Goal: Task Accomplishment & Management: Complete application form

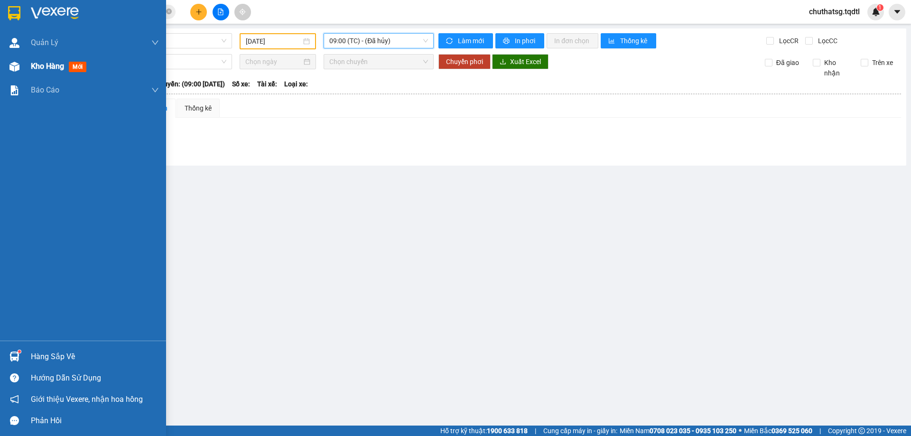
click at [45, 66] on span "Kho hàng" at bounding box center [47, 66] width 33 height 9
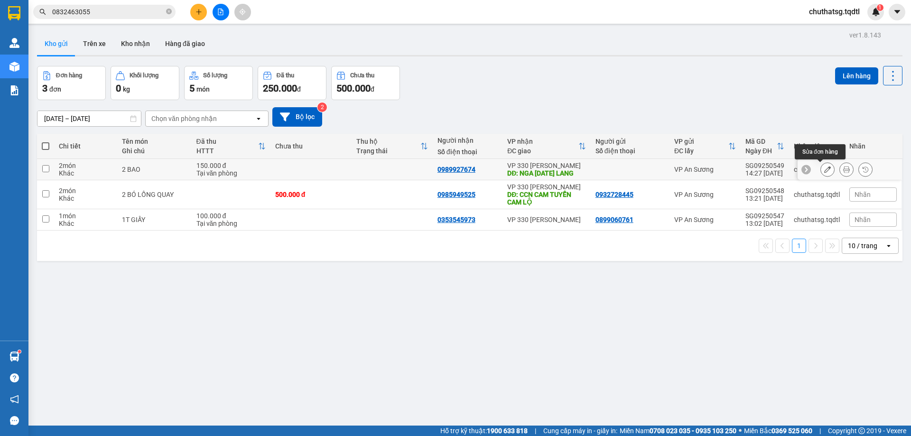
click at [824, 169] on icon at bounding box center [827, 169] width 7 height 7
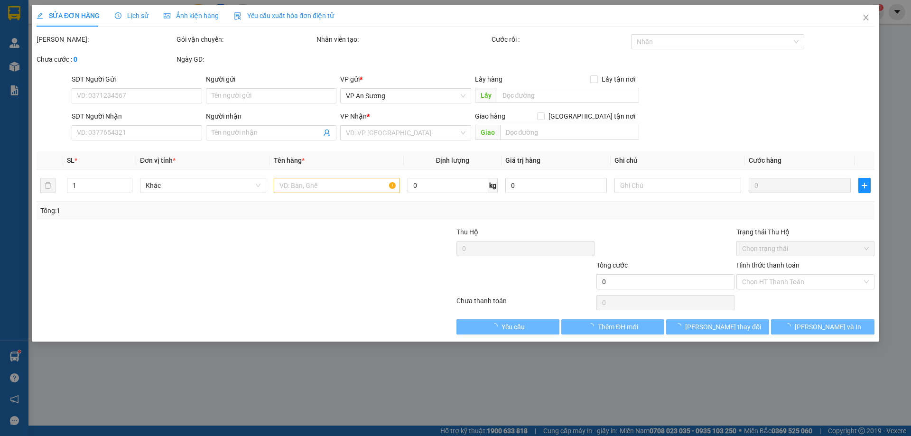
type input "0989927674"
type input "NGA [DATE] LANG"
type input "150.000"
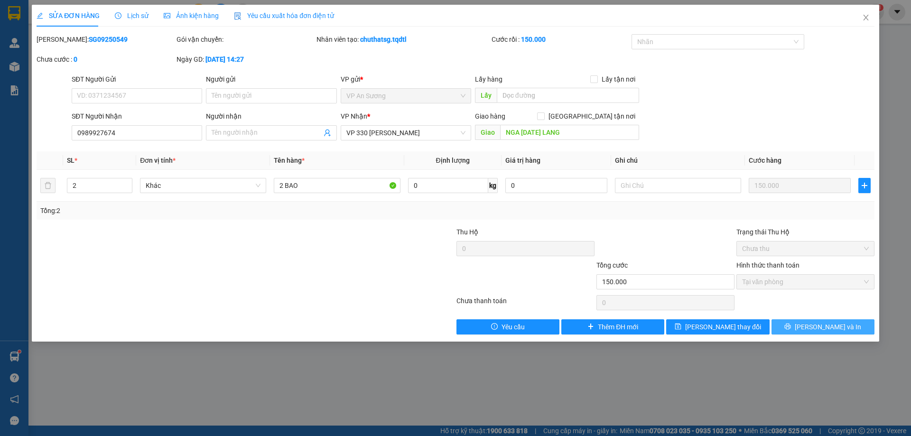
click at [798, 325] on button "[PERSON_NAME] và In" at bounding box center [822, 326] width 103 height 15
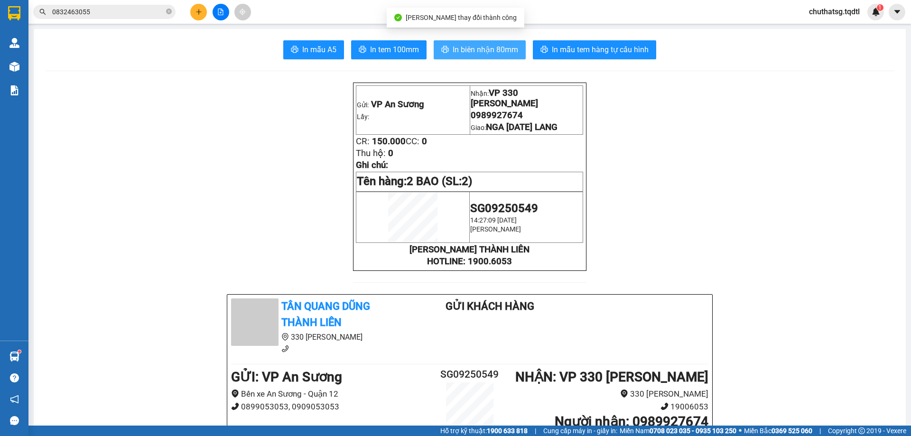
drag, startPoint x: 470, startPoint y: 43, endPoint x: 621, endPoint y: 99, distance: 161.1
click at [471, 43] on button "In biên nhận 80mm" at bounding box center [480, 49] width 92 height 19
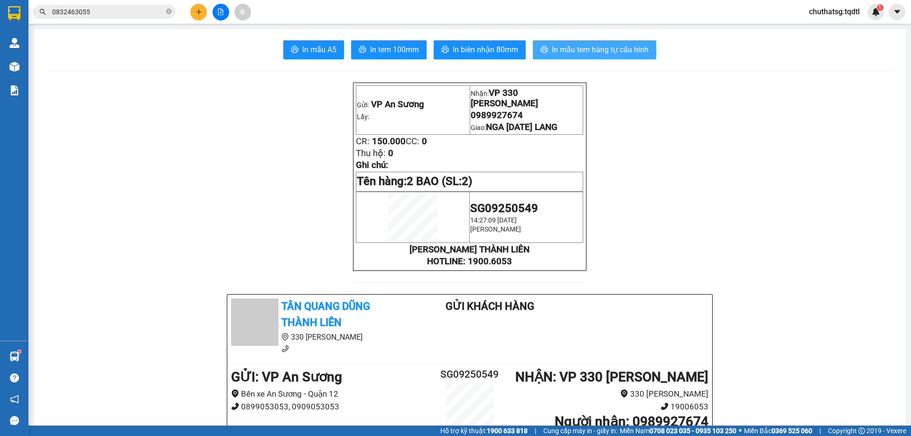
click at [607, 46] on span "In mẫu tem hàng tự cấu hình" at bounding box center [600, 50] width 97 height 12
click at [220, 14] on icon "file-add" at bounding box center [220, 12] width 7 height 7
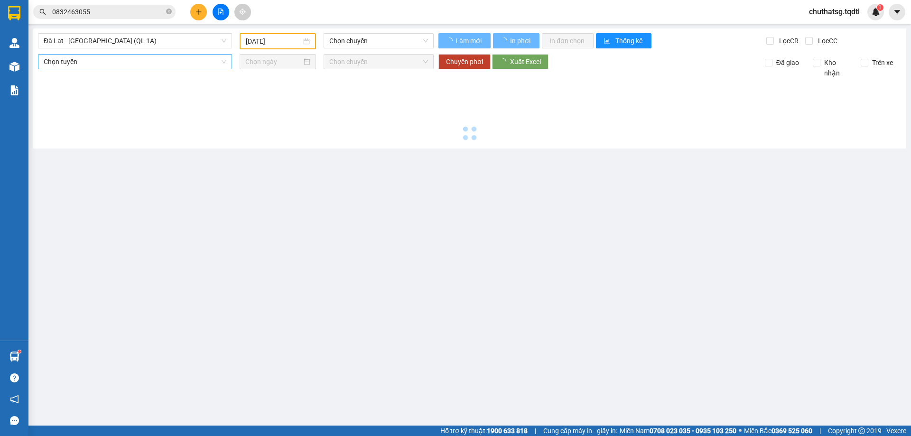
type input "[DATE]"
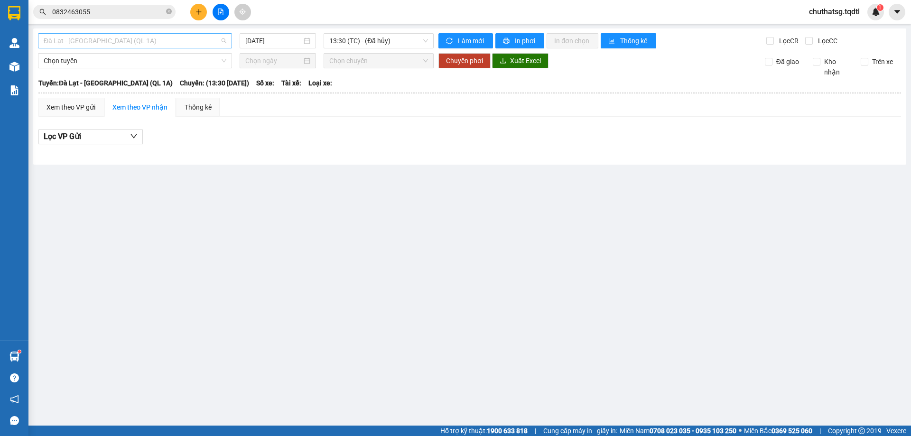
click at [143, 44] on span "Đà Lạt - [GEOGRAPHIC_DATA] (QL 1A)" at bounding box center [135, 41] width 183 height 14
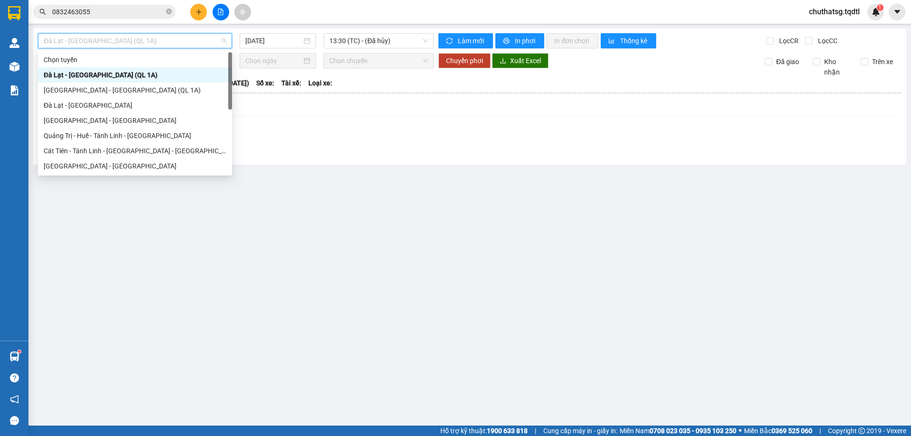
click at [143, 44] on span "Đà Lạt - [GEOGRAPHIC_DATA] (QL 1A)" at bounding box center [135, 41] width 183 height 14
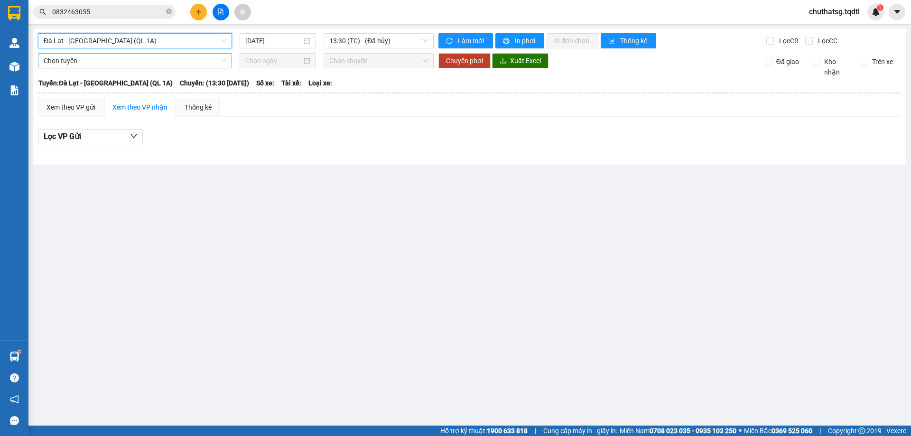
click at [136, 64] on span "Chọn tuyến" at bounding box center [135, 61] width 183 height 14
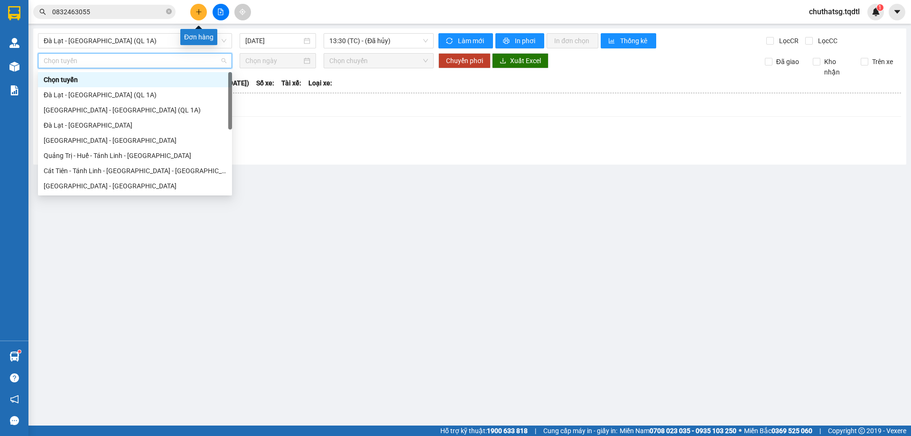
click at [199, 13] on icon "plus" at bounding box center [198, 12] width 7 height 7
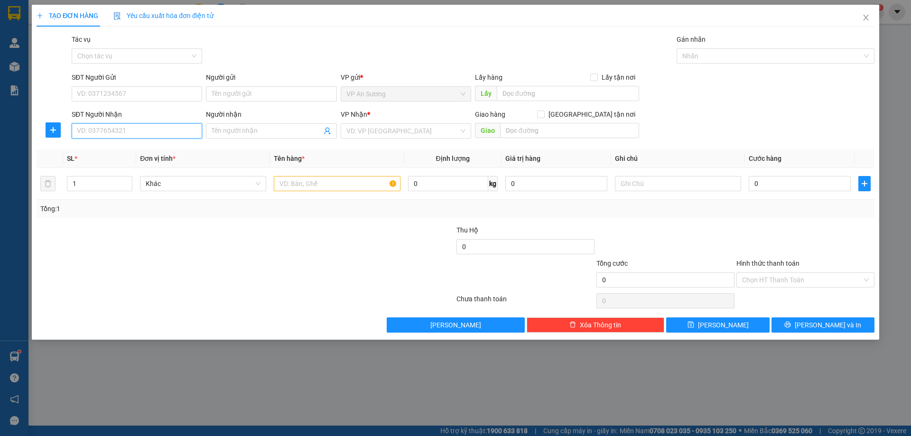
click at [164, 125] on input "SĐT Người Nhận" at bounding box center [137, 130] width 130 height 15
type input "0944767357"
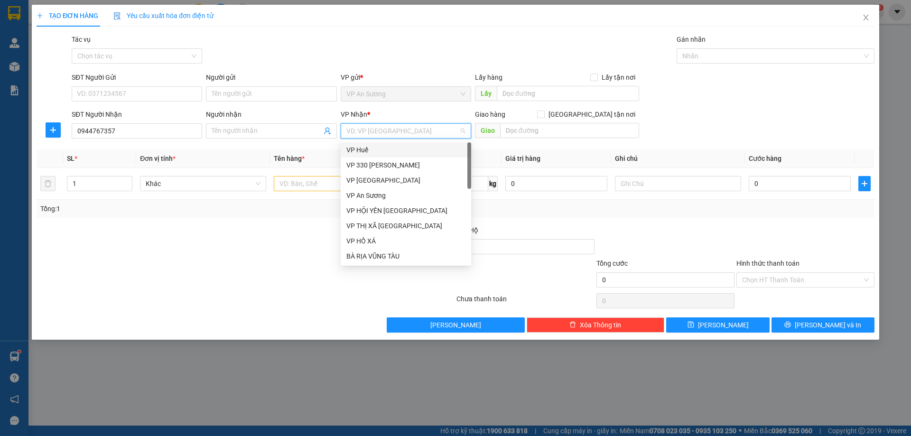
click at [391, 160] on div "VP 330 [PERSON_NAME]" at bounding box center [405, 165] width 119 height 10
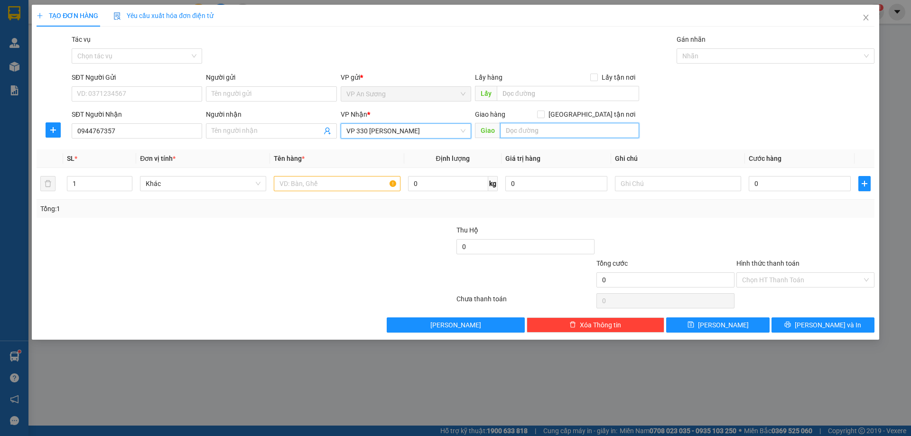
click at [547, 135] on input "text" at bounding box center [569, 130] width 139 height 15
type input "D"
type input "Đ"
type input "D"
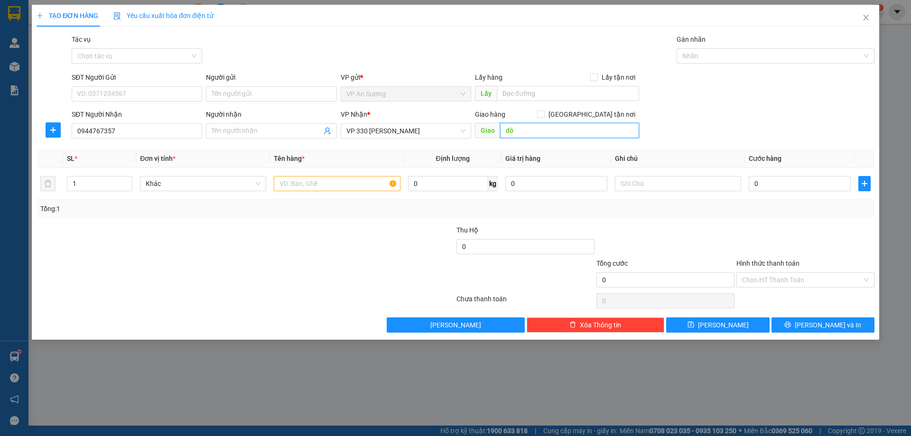
type input "d"
type input "đ"
type input "D"
type input "ĐÔNG HÀ"
type input "3"
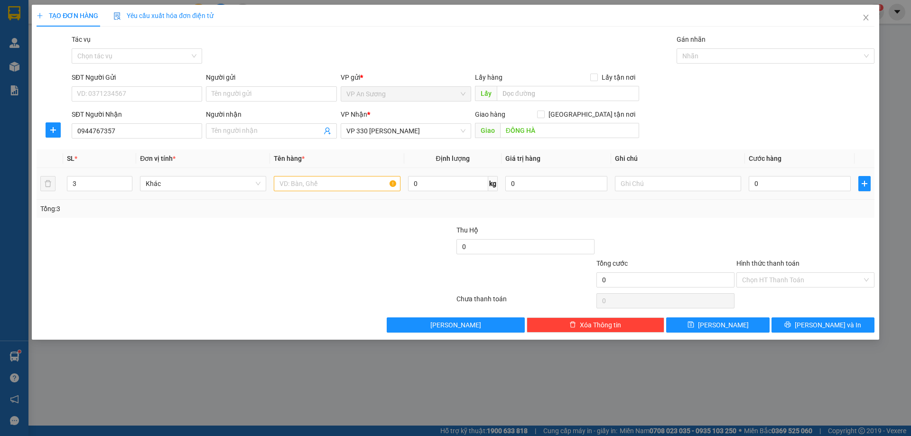
click at [100, 175] on div "3" at bounding box center [99, 183] width 65 height 19
click at [96, 177] on input "3" at bounding box center [99, 183] width 65 height 14
type input "4"
type input "4 KIỆN"
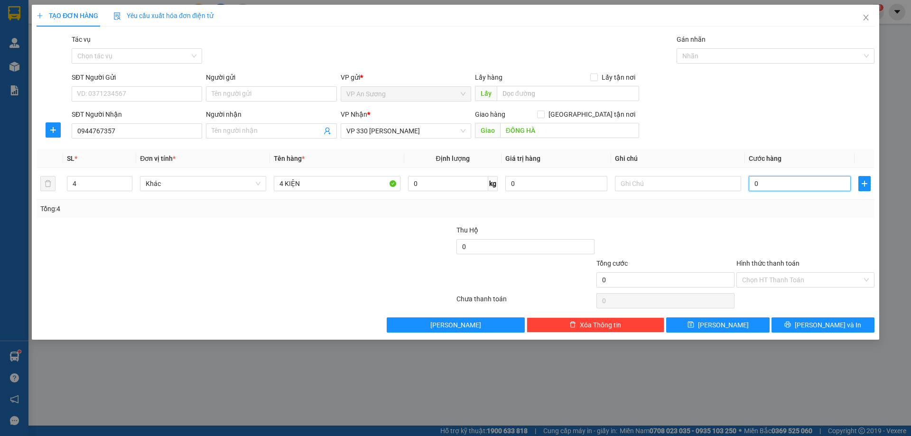
type input "2"
type input "25"
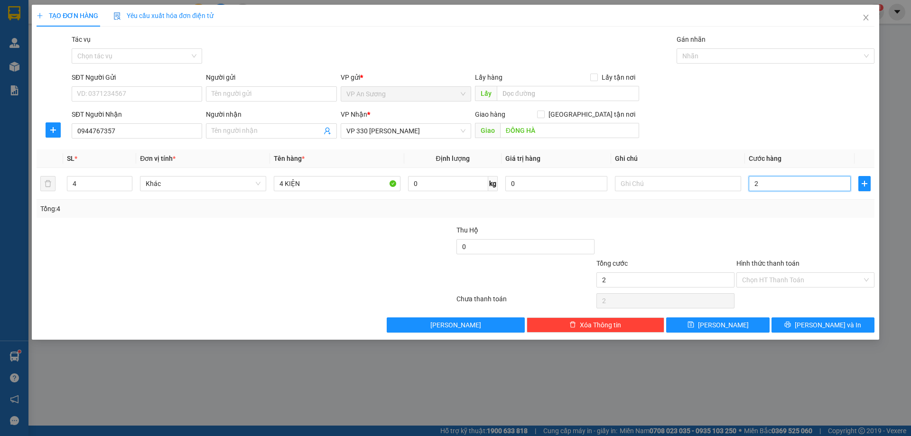
type input "25"
type input "250"
type input "2.500"
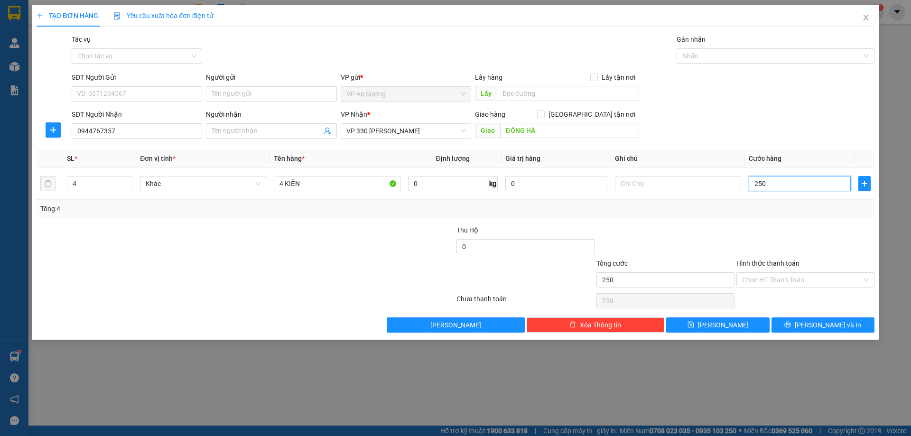
type input "2.500"
type input "25.000"
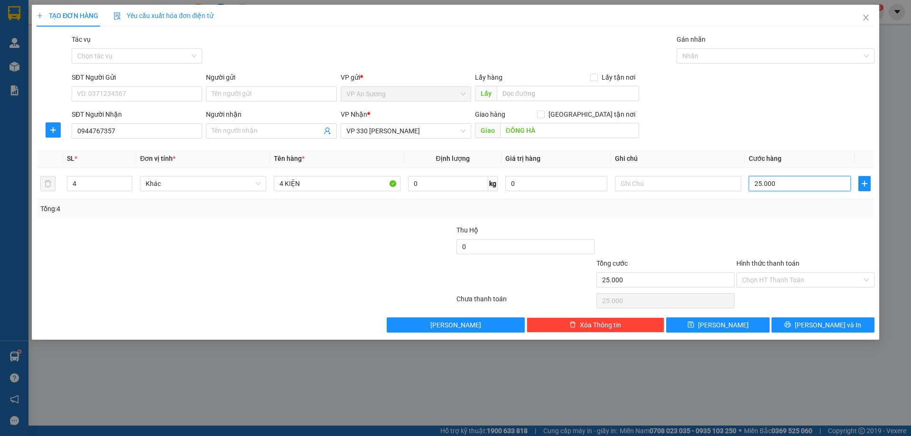
type input "250.000"
click at [803, 280] on input "Hình thức thanh toán" at bounding box center [802, 280] width 120 height 14
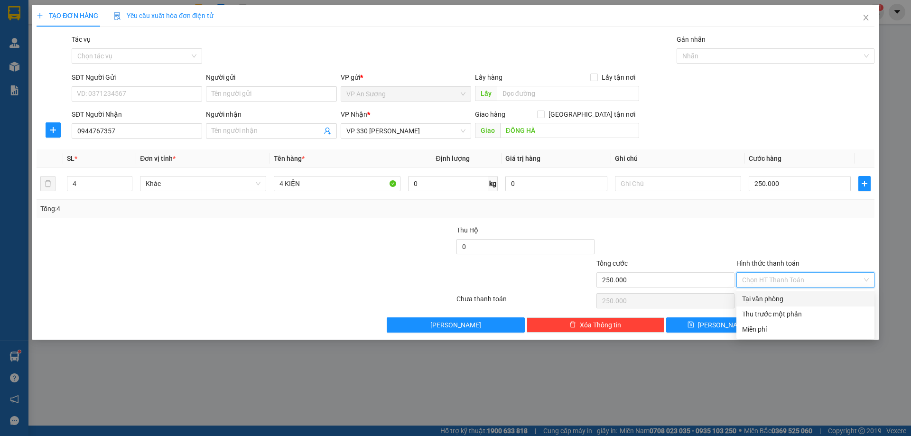
click at [758, 298] on div "Tại văn phòng" at bounding box center [805, 299] width 127 height 10
type input "0"
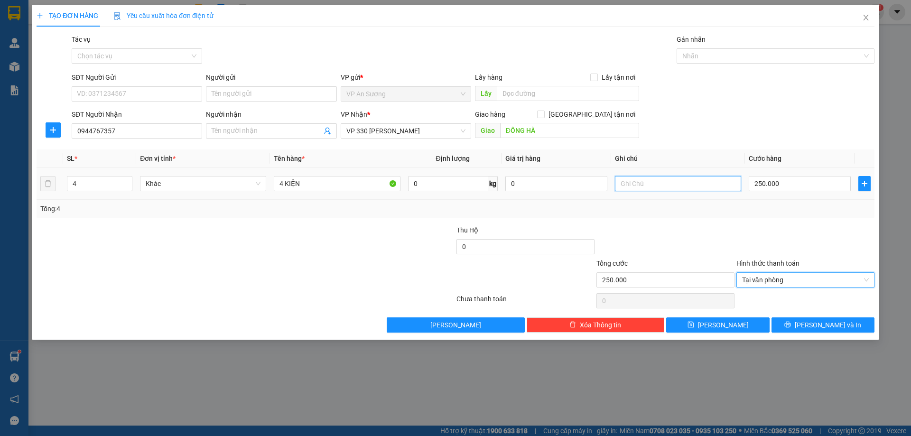
click at [654, 187] on input "text" at bounding box center [678, 183] width 126 height 15
type input "HÀNG DỄ VỠ"
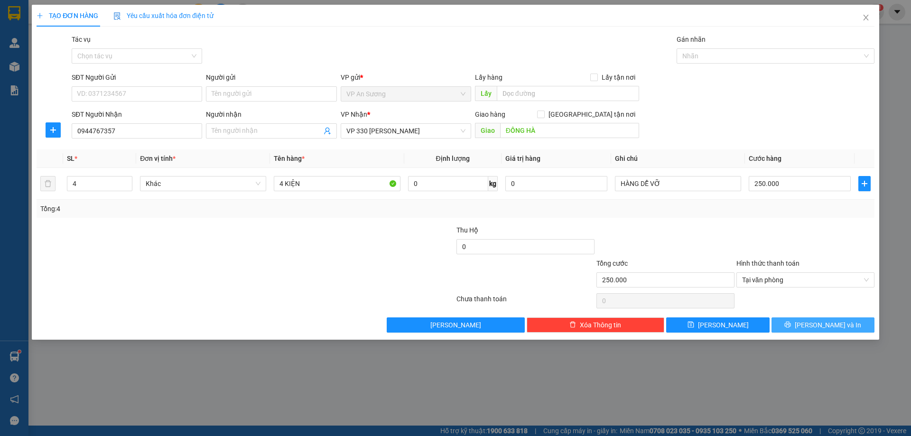
click at [828, 325] on span "[PERSON_NAME] và In" at bounding box center [828, 325] width 66 height 10
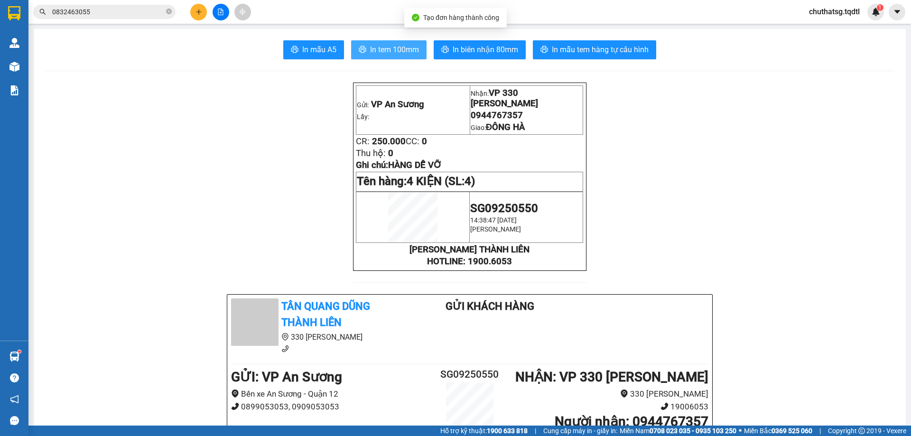
click at [422, 56] on button "In tem 100mm" at bounding box center [388, 49] width 75 height 19
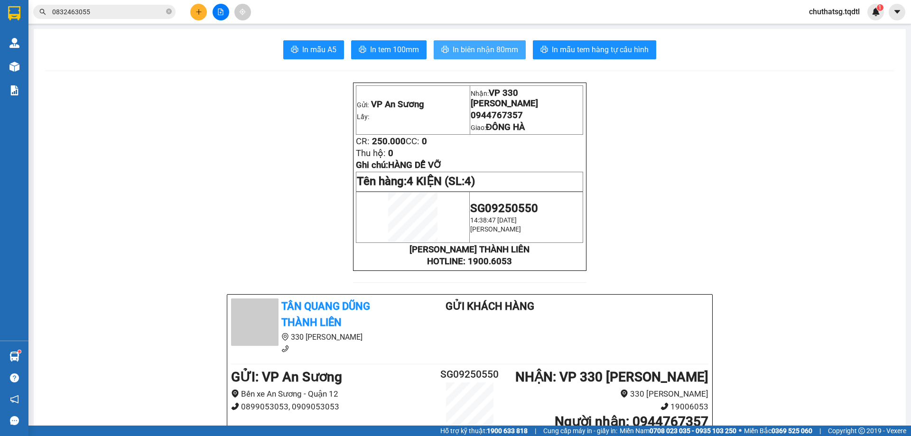
click at [445, 46] on icon "printer" at bounding box center [445, 50] width 8 height 8
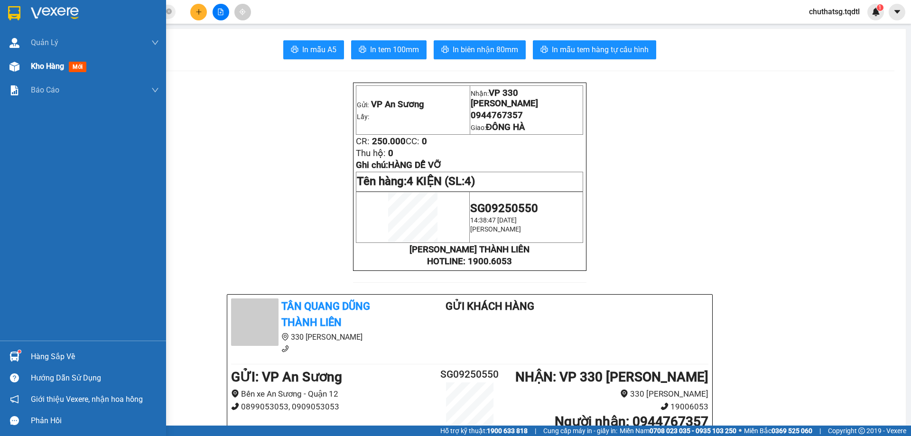
click at [37, 62] on span "Kho hàng" at bounding box center [47, 66] width 33 height 9
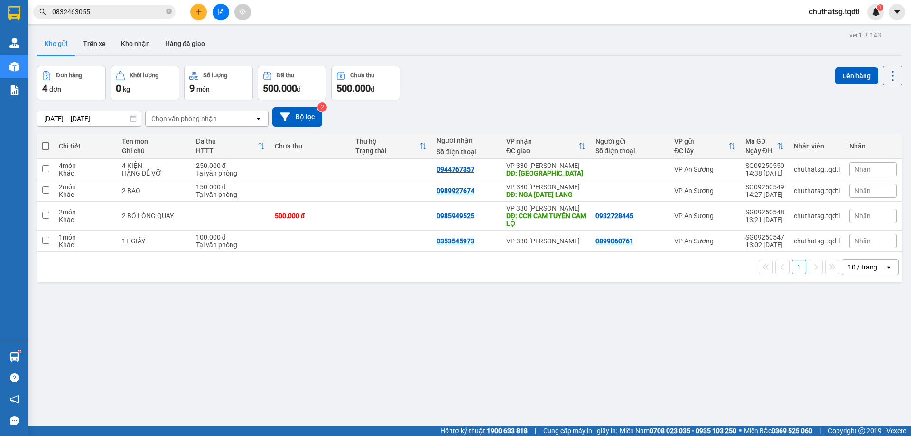
click at [859, 266] on div "10 / trang" at bounding box center [862, 266] width 29 height 9
click at [861, 370] on span "100 / trang" at bounding box center [859, 372] width 34 height 9
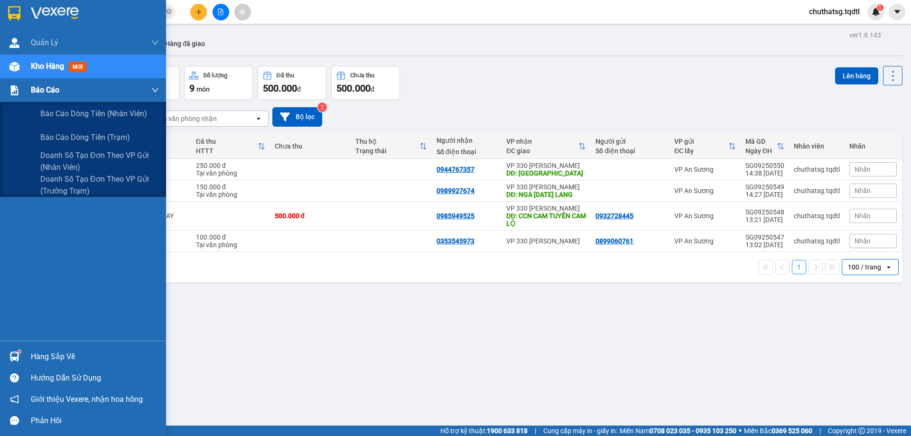
click at [46, 87] on span "Báo cáo" at bounding box center [45, 90] width 28 height 12
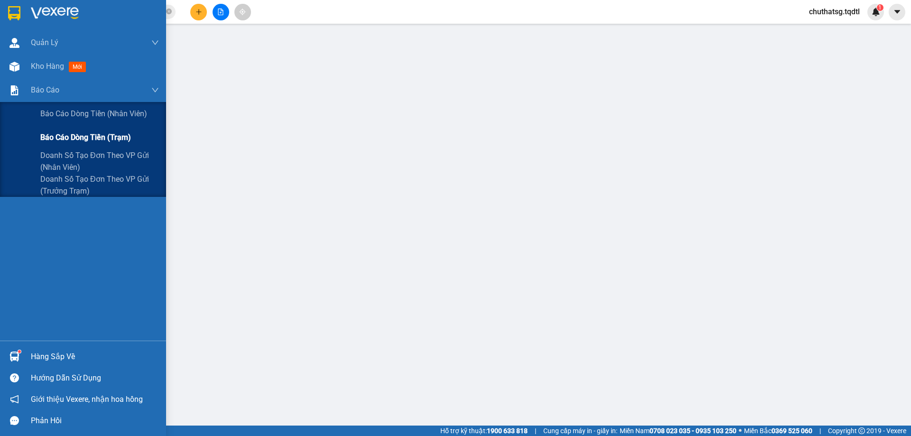
click at [56, 135] on span "Báo cáo dòng tiền (trạm)" at bounding box center [85, 137] width 91 height 12
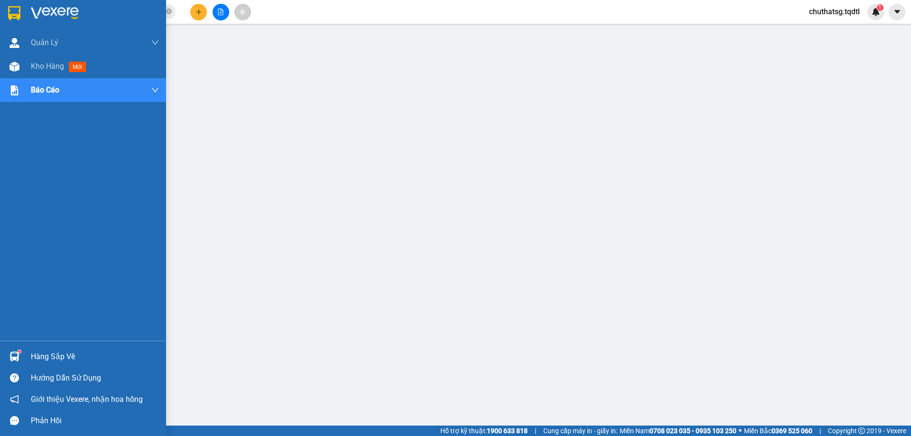
drag, startPoint x: 23, startPoint y: 67, endPoint x: 113, endPoint y: 95, distance: 94.4
click at [23, 67] on div "Kho hàng mới" at bounding box center [83, 67] width 166 height 24
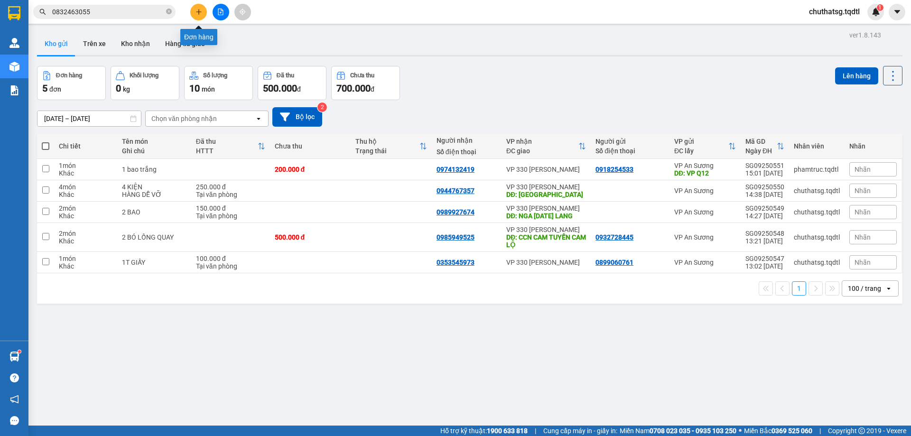
click at [198, 12] on icon "plus" at bounding box center [198, 11] width 5 height 0
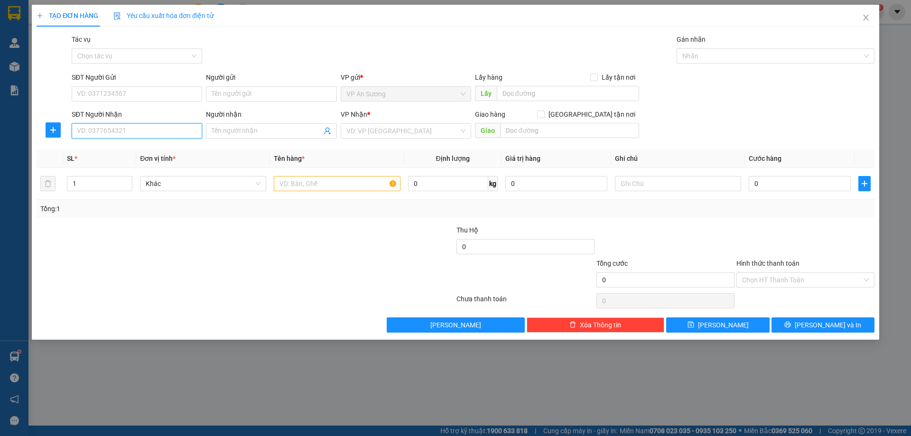
click at [120, 124] on input "SĐT Người Nhận" at bounding box center [137, 130] width 130 height 15
click at [154, 130] on input "0" at bounding box center [137, 130] width 130 height 15
type input "0969667456"
click at [385, 132] on input "search" at bounding box center [402, 131] width 112 height 14
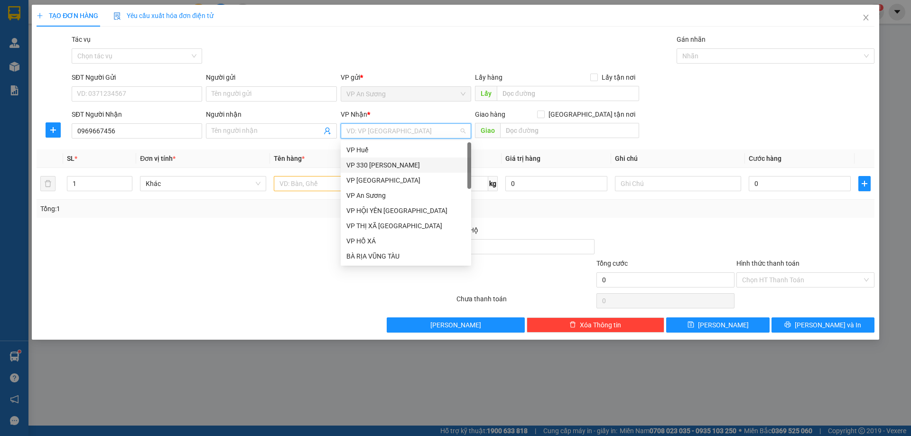
click at [396, 163] on div "VP 330 [PERSON_NAME]" at bounding box center [405, 165] width 119 height 10
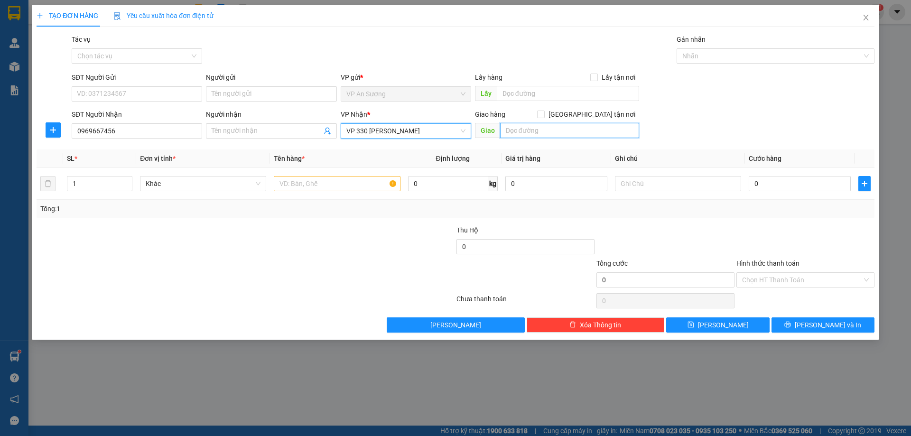
click at [572, 126] on input "text" at bounding box center [569, 130] width 139 height 15
type input "MAI XÁ"
click at [290, 185] on input "text" at bounding box center [337, 183] width 126 height 15
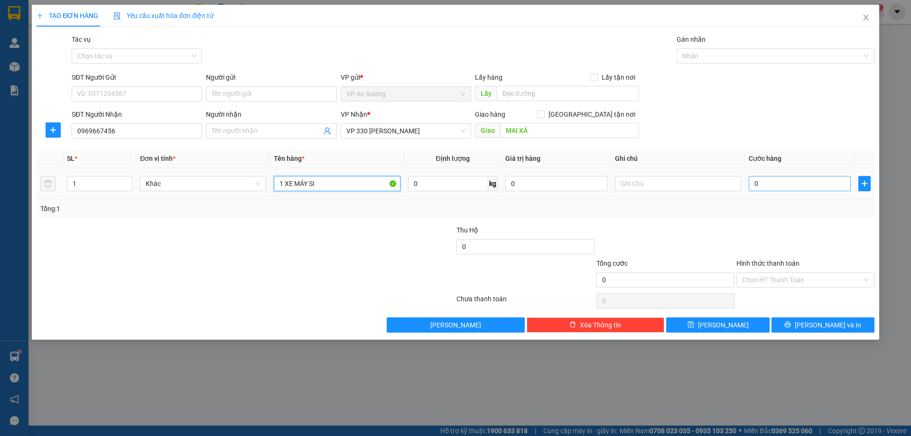
type input "1 XE MÁY SI"
type input "7"
type input "70"
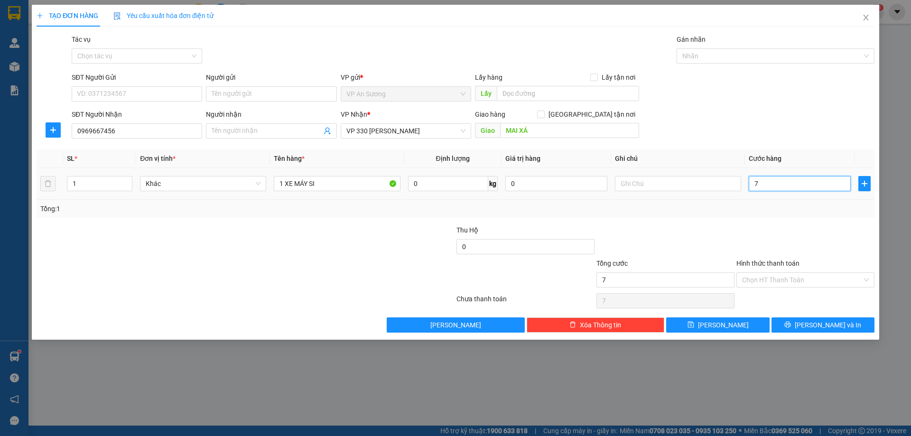
type input "70"
type input "700"
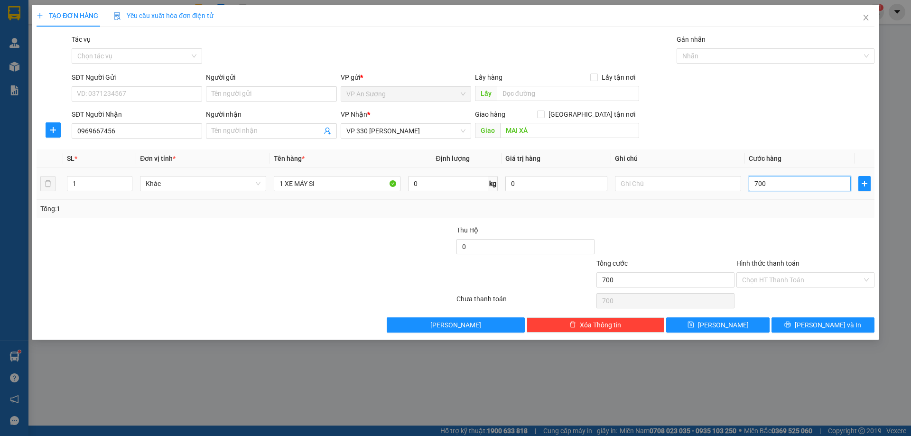
type input "7.000"
type input "70.000"
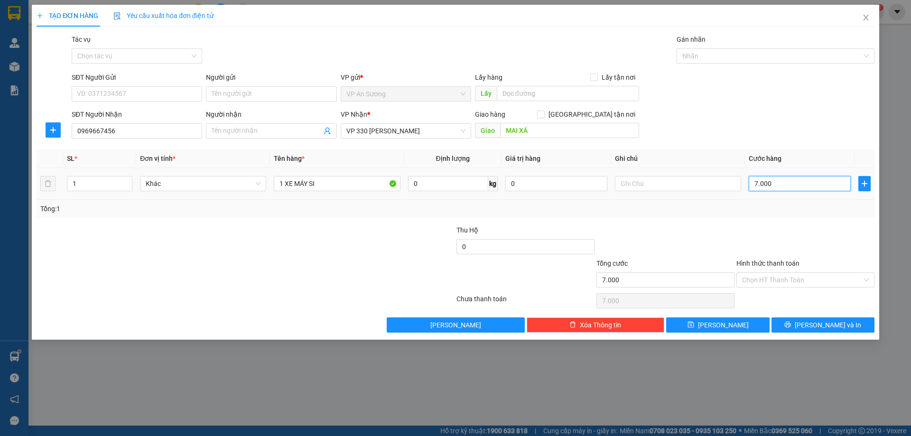
type input "70.000"
type input "700.000"
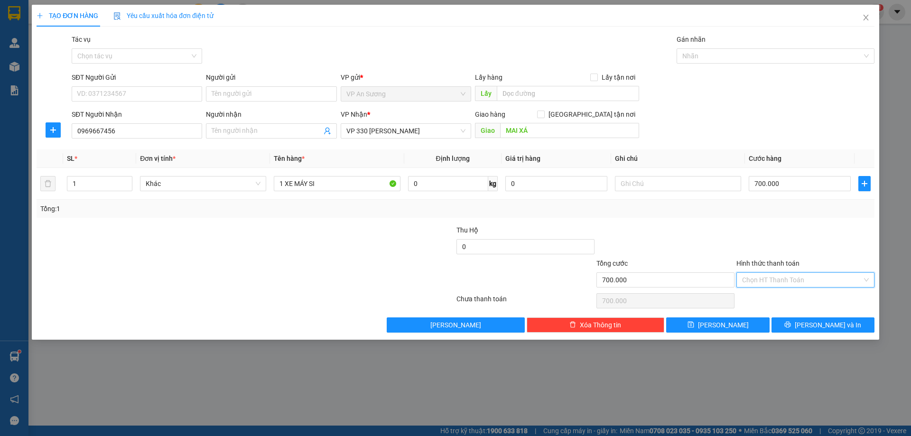
click at [825, 285] on input "Hình thức thanh toán" at bounding box center [802, 280] width 120 height 14
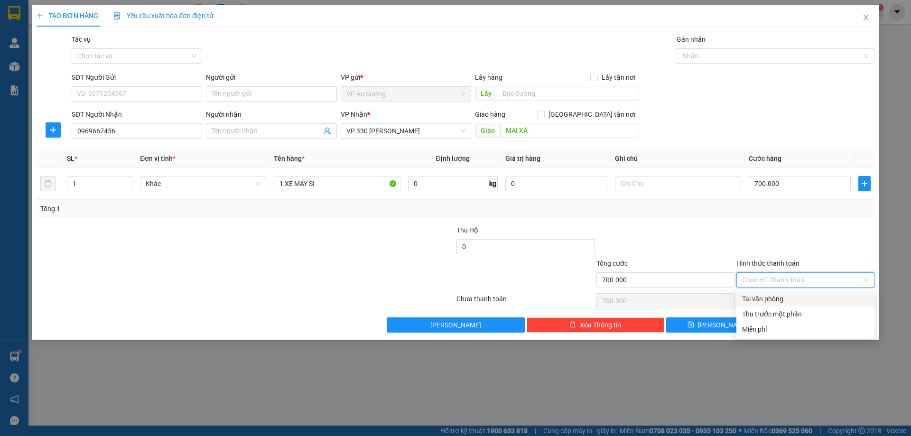
drag, startPoint x: 788, startPoint y: 300, endPoint x: 570, endPoint y: 296, distance: 217.3
click at [787, 300] on div "Tại văn phòng" at bounding box center [805, 299] width 127 height 10
type input "0"
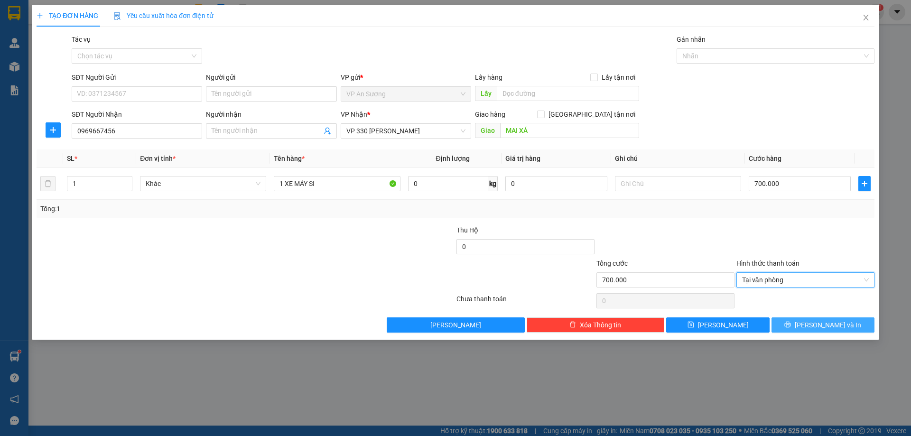
click at [842, 326] on button "[PERSON_NAME] và In" at bounding box center [822, 324] width 103 height 15
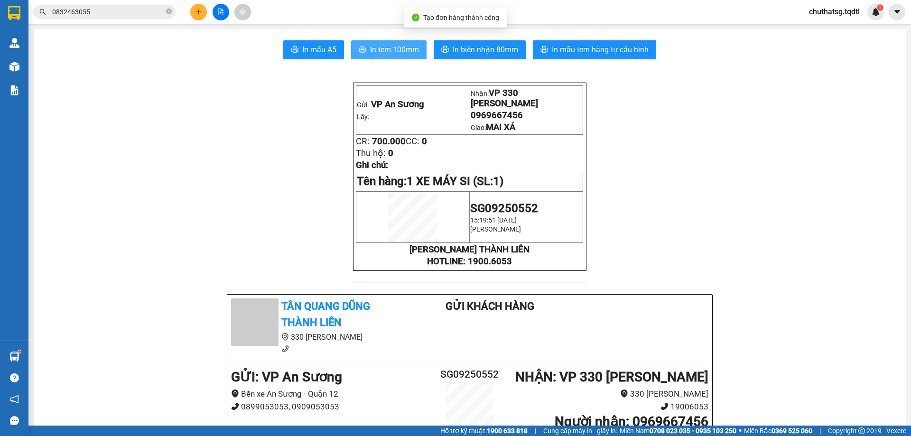
click at [380, 54] on span "In tem 100mm" at bounding box center [394, 50] width 49 height 12
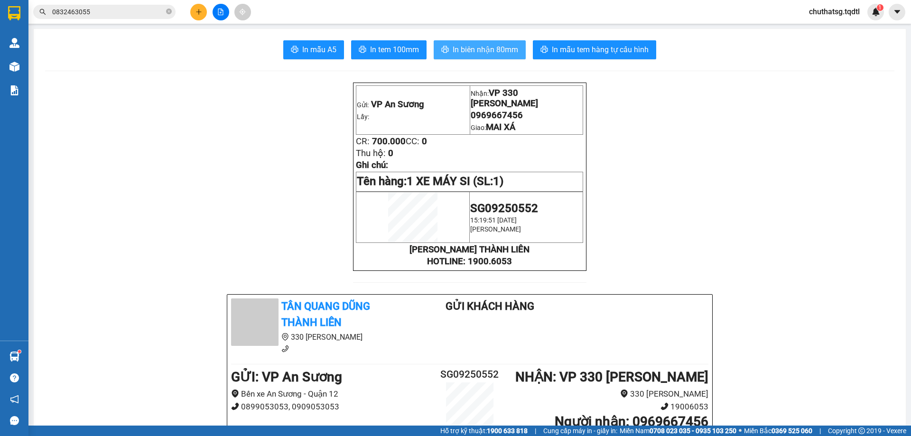
click at [485, 46] on span "In biên nhận 80mm" at bounding box center [485, 50] width 65 height 12
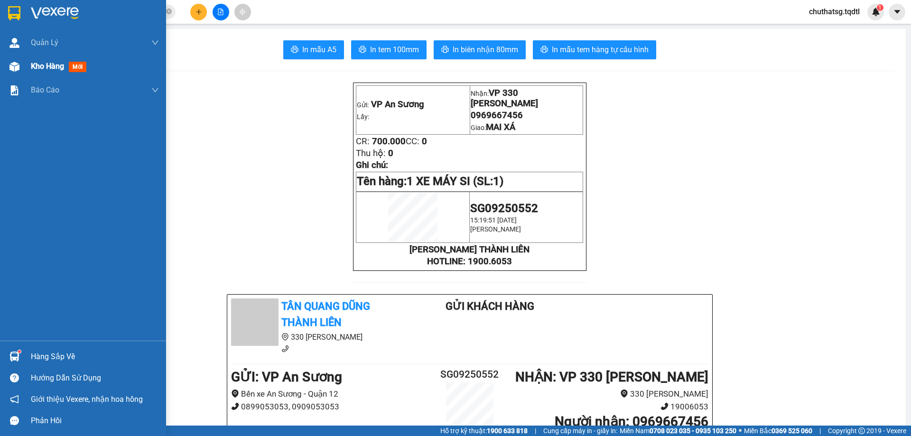
click at [28, 64] on div "Kho hàng mới" at bounding box center [83, 67] width 166 height 24
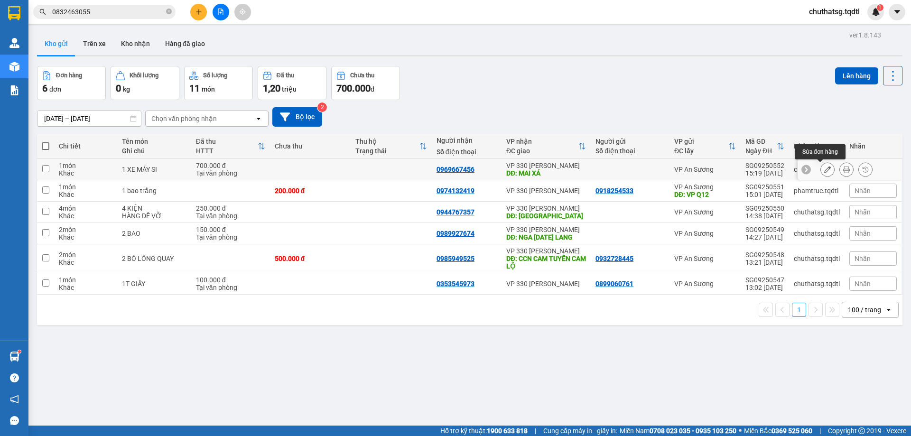
click at [824, 170] on icon at bounding box center [827, 169] width 7 height 7
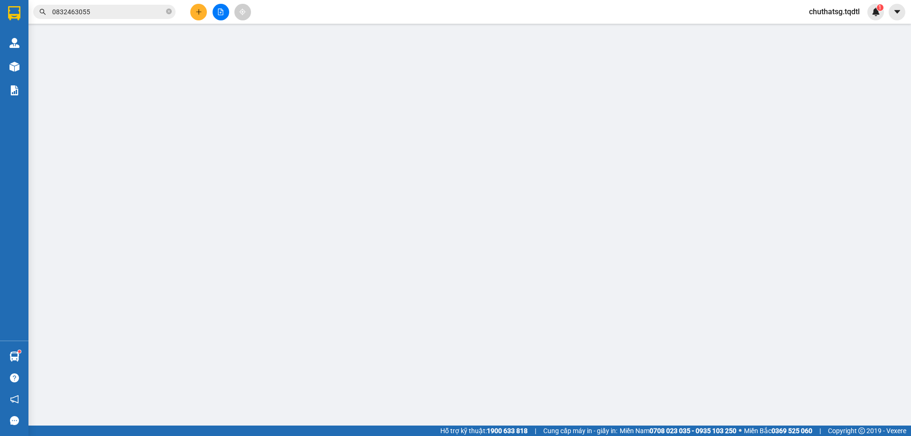
type input "0969667456"
type input "MAI XÁ"
type input "700.000"
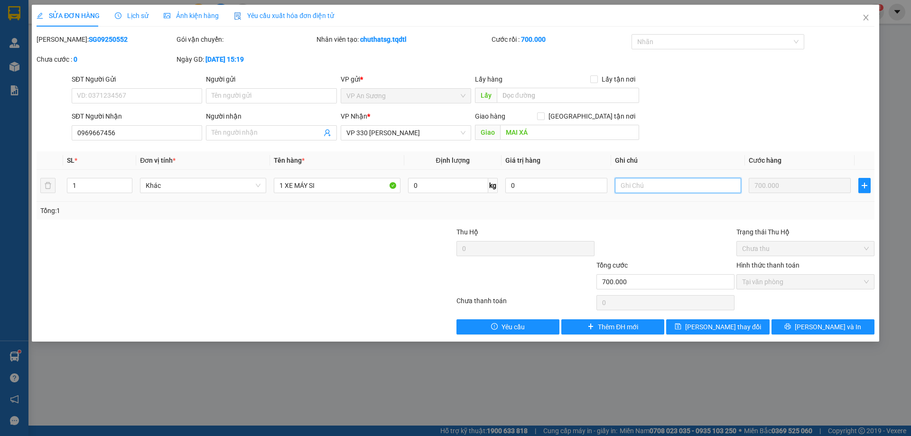
click at [647, 191] on input "text" at bounding box center [678, 185] width 126 height 15
type input "74B1 06790"
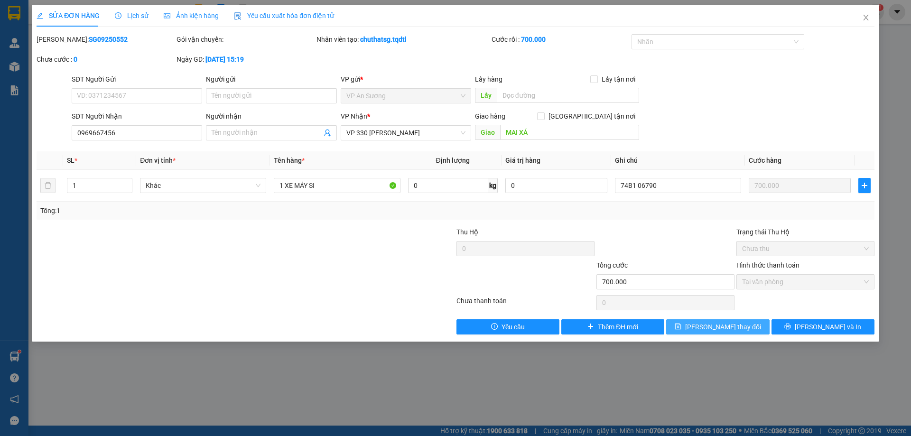
click at [730, 328] on span "[PERSON_NAME] thay đổi" at bounding box center [723, 327] width 76 height 10
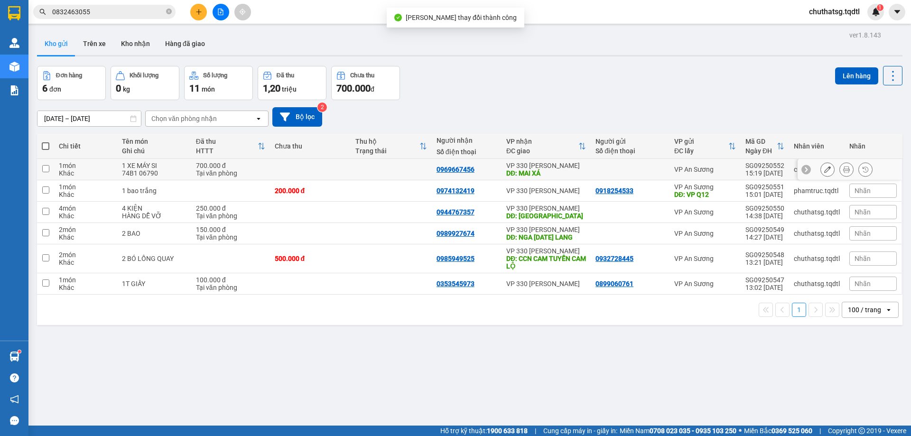
click at [843, 170] on icon at bounding box center [846, 169] width 7 height 7
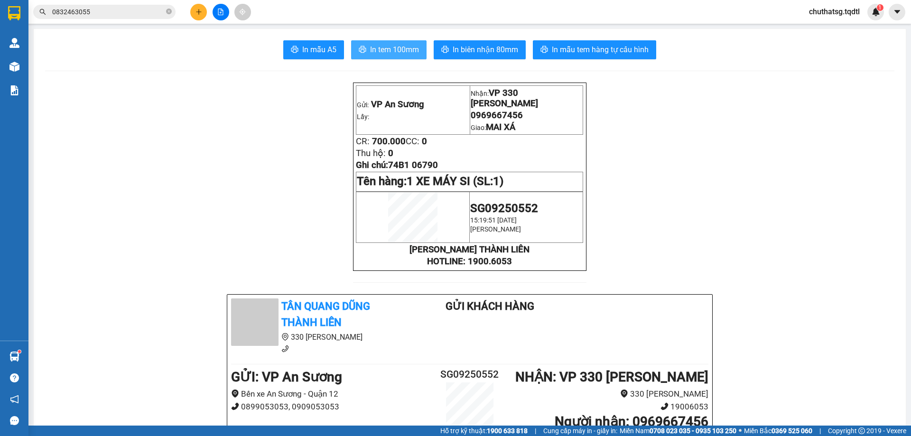
click at [403, 50] on span "In tem 100mm" at bounding box center [394, 50] width 49 height 12
click at [499, 53] on span "In biên nhận 80mm" at bounding box center [485, 50] width 65 height 12
click at [136, 8] on input "0832463055" at bounding box center [108, 12] width 112 height 10
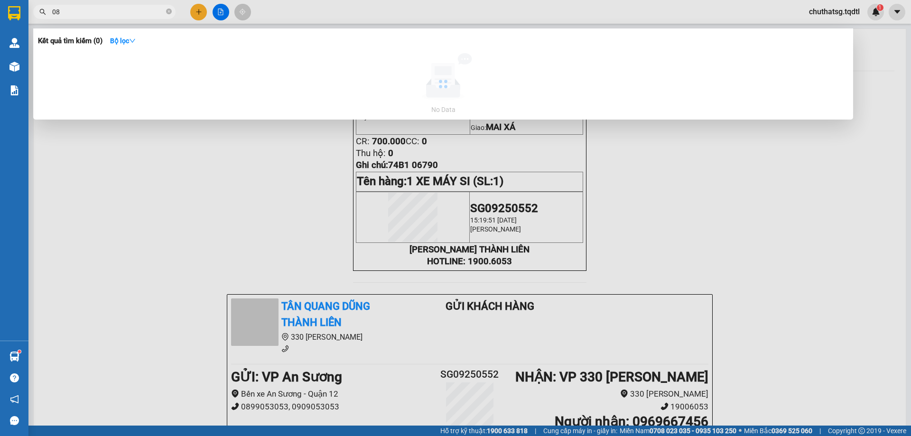
type input "0"
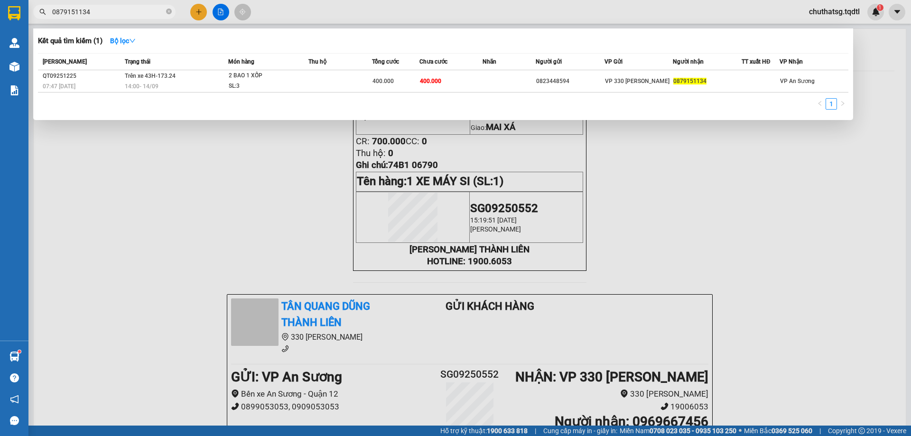
type input "0879151134"
click at [193, 186] on div at bounding box center [455, 218] width 911 height 436
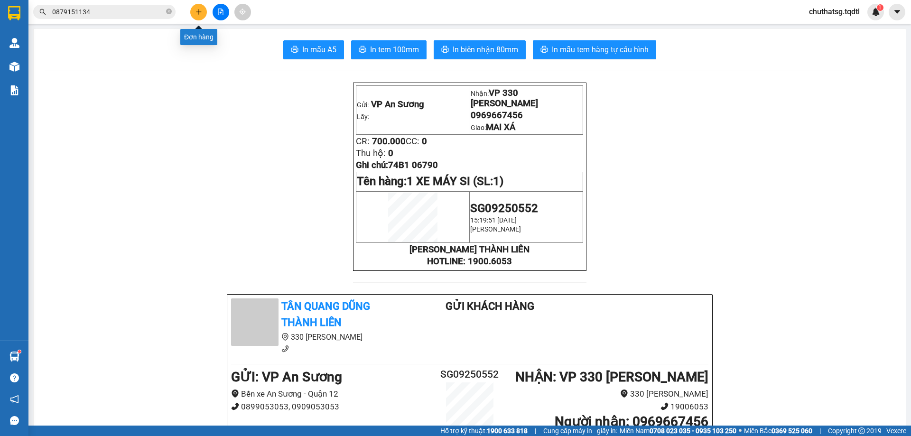
click at [198, 11] on icon "plus" at bounding box center [198, 12] width 7 height 7
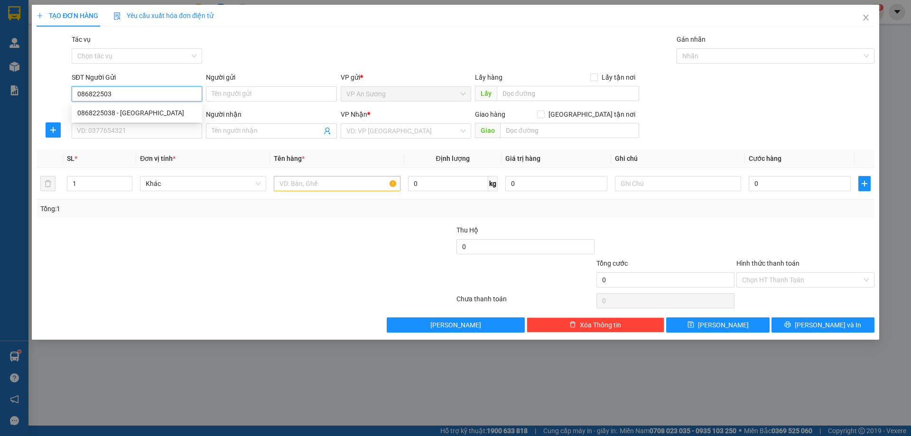
type input "0868225038"
click at [98, 112] on div "0868225038 - [GEOGRAPHIC_DATA]" at bounding box center [136, 113] width 119 height 10
type input "Lộc Trà"
type input "vp Q12"
type input "0357774575"
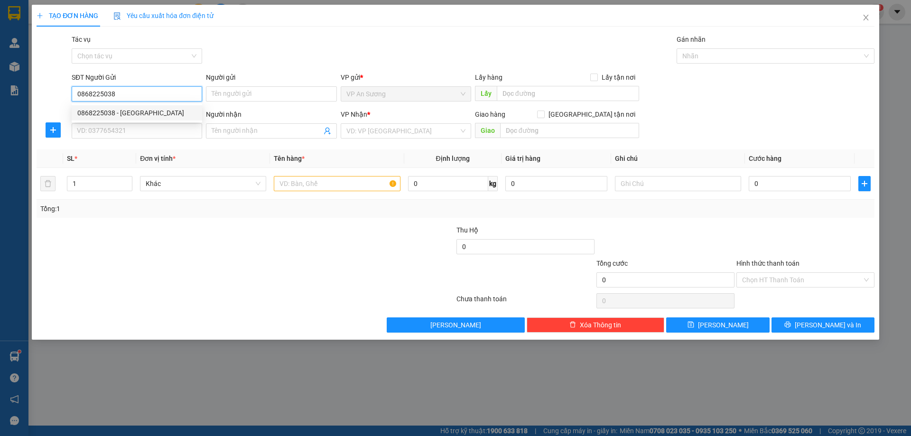
type input "[PERSON_NAME]"
type input "200.000"
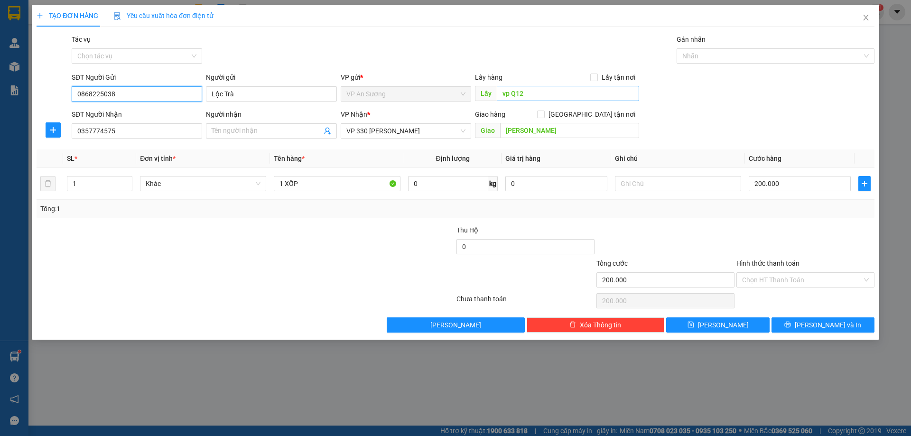
type input "0868225038"
click at [544, 96] on input "vp Q12" at bounding box center [568, 93] width 142 height 15
drag, startPoint x: 124, startPoint y: 129, endPoint x: 129, endPoint y: 133, distance: 6.7
click at [126, 131] on input "0357774575" at bounding box center [137, 130] width 130 height 15
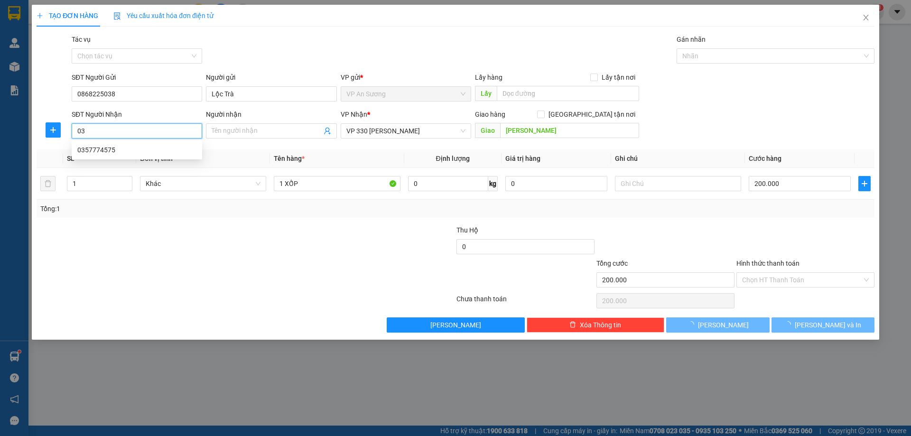
type input "0"
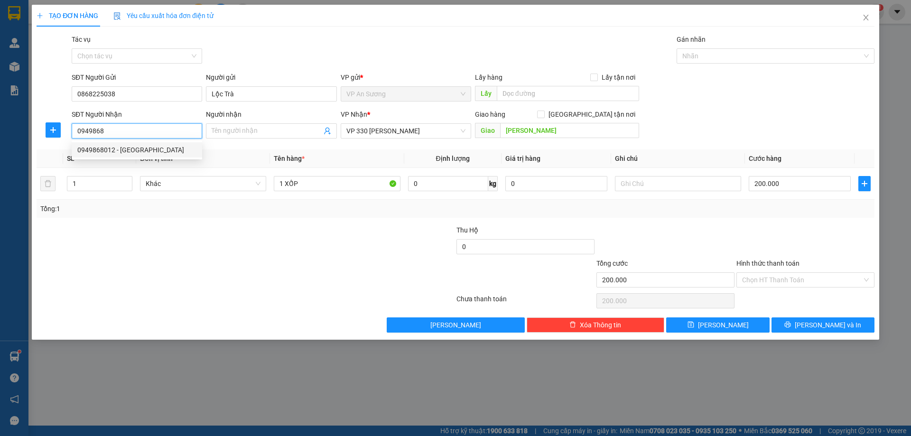
click at [96, 149] on div "0949868012 - [GEOGRAPHIC_DATA]" at bounding box center [136, 150] width 119 height 10
type input "0949868012"
type input "Thuý Hường"
type input "[PERSON_NAME]"
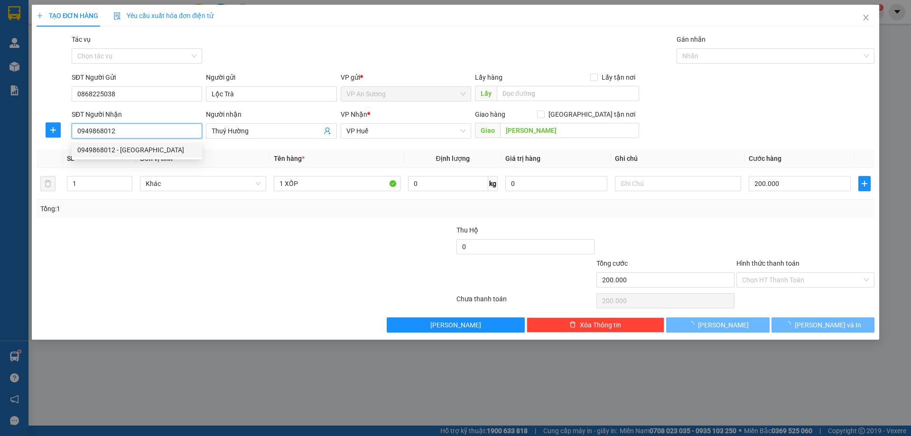
type input "250.000"
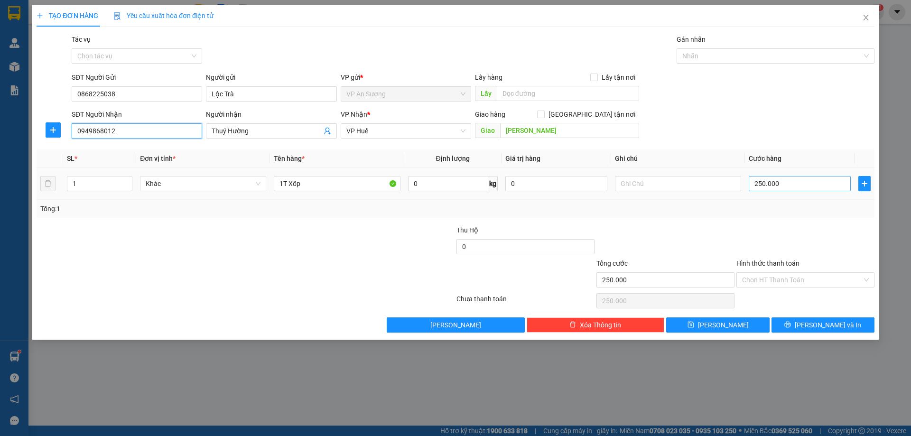
type input "0949868012"
click at [807, 183] on input "250.000" at bounding box center [800, 183] width 102 height 15
type input "0"
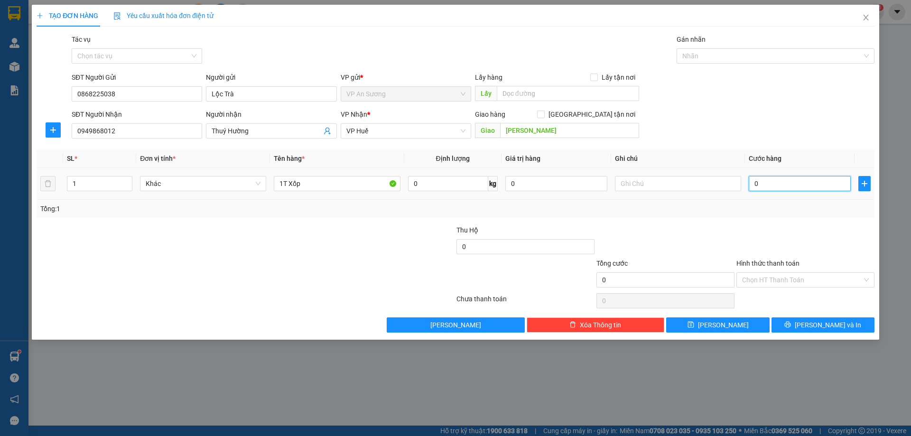
type input "1"
type input "01"
type input "15"
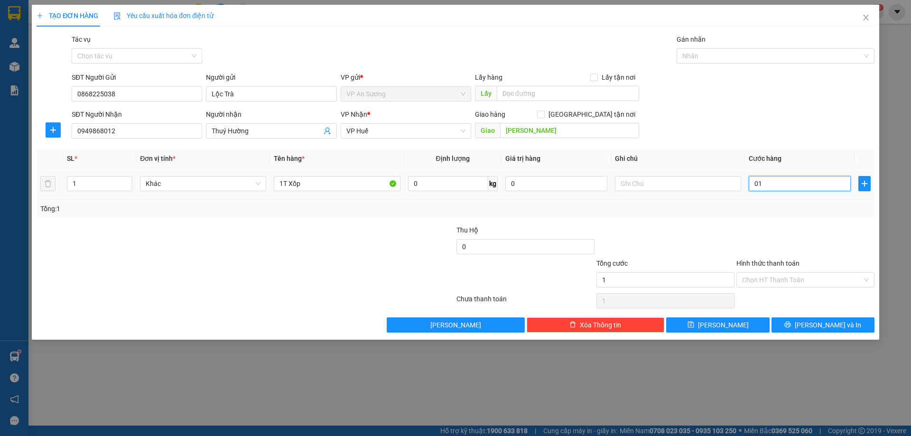
type input "015"
type input "150"
type input "0.150"
type input "150.000"
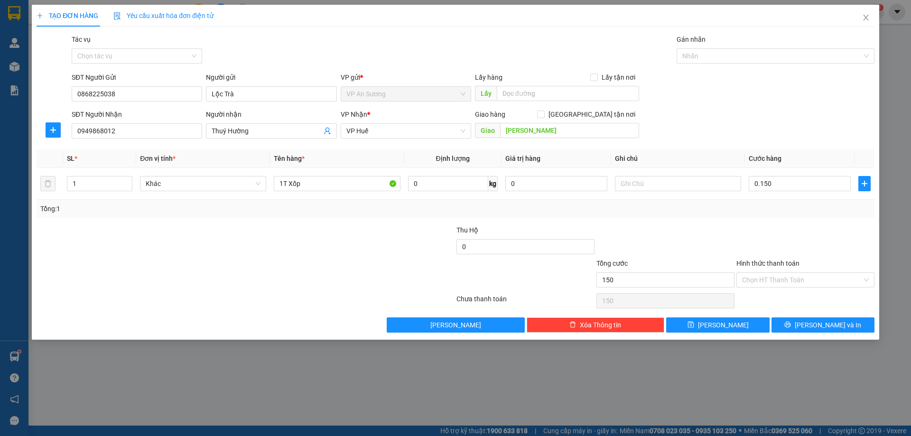
type input "150.000"
click at [796, 222] on div "Transit Pickup Surcharge Ids Transit Deliver Surcharge Ids Transit Deliver Surc…" at bounding box center [456, 183] width 838 height 298
click at [309, 185] on input "1T Xốp" at bounding box center [337, 183] width 126 height 15
type input "1T XỐP"
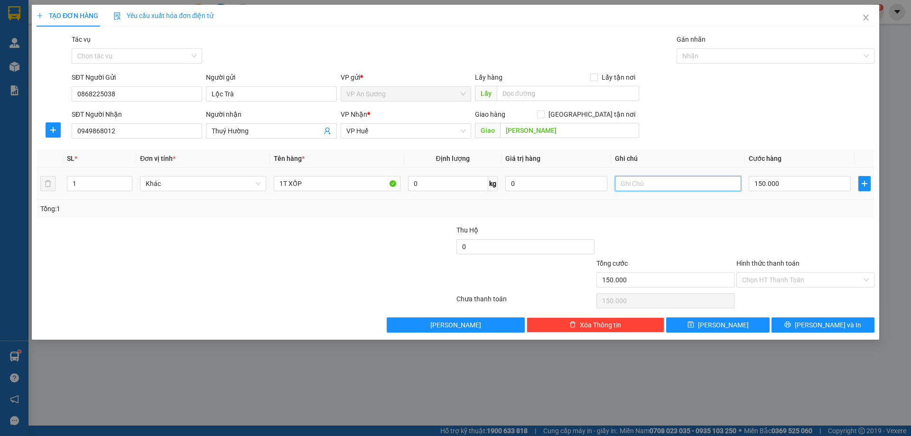
click at [632, 186] on input "text" at bounding box center [678, 183] width 126 height 15
type input "MÃNG CẦU LẠNH"
click at [822, 322] on span "[PERSON_NAME] và In" at bounding box center [828, 325] width 66 height 10
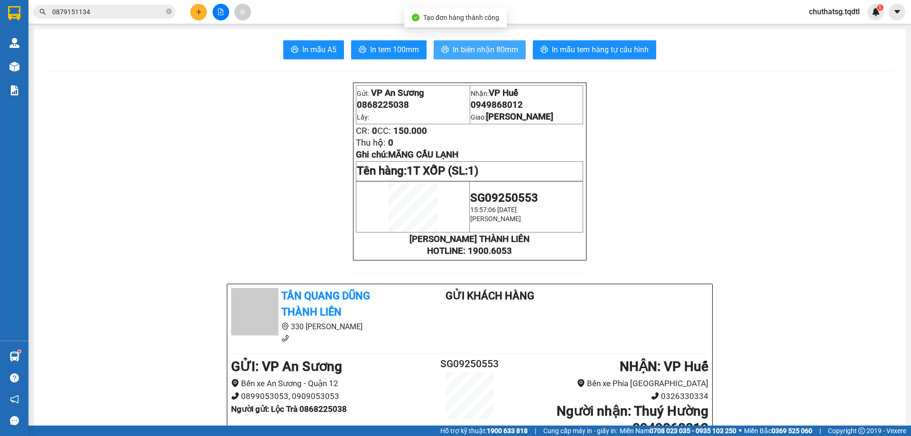
click at [473, 44] on span "In biên nhận 80mm" at bounding box center [485, 50] width 65 height 12
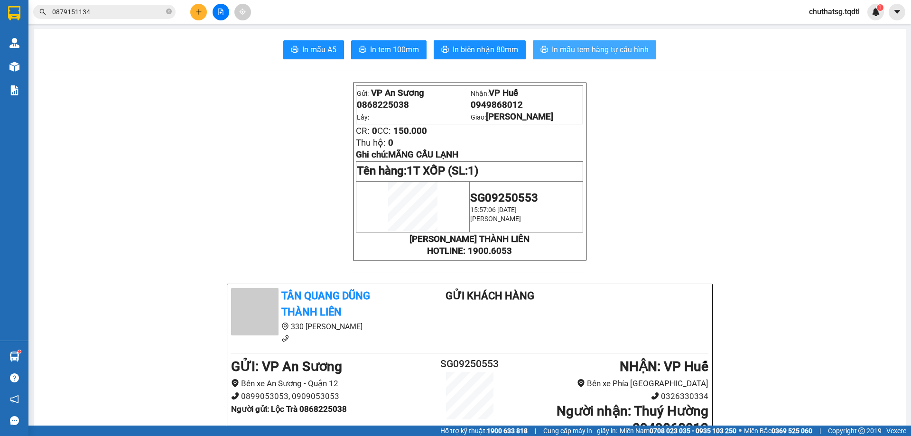
click at [571, 46] on span "In mẫu tem hàng tự cấu hình" at bounding box center [600, 50] width 97 height 12
click at [198, 10] on icon "plus" at bounding box center [198, 12] width 7 height 7
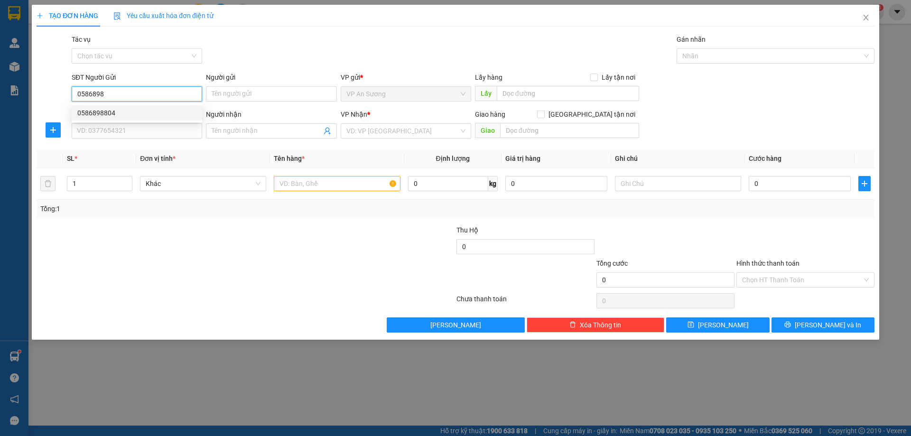
click at [94, 111] on div "0586898804" at bounding box center [136, 113] width 119 height 10
type input "0586898804"
type input "0961346234"
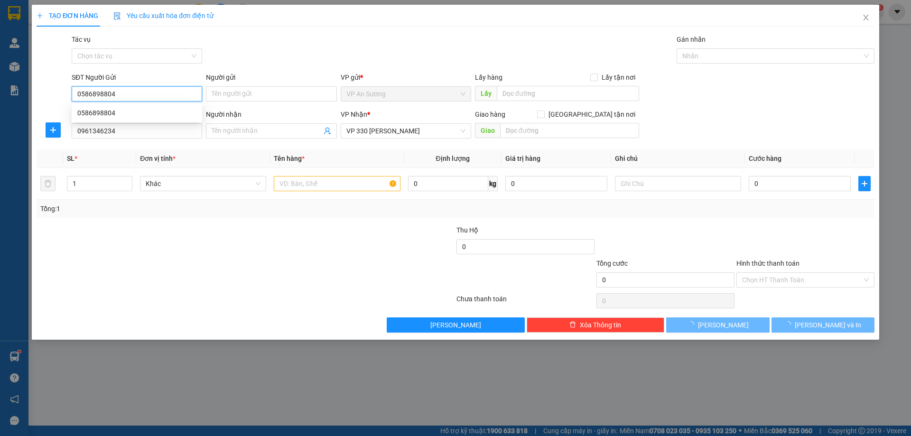
type input "400.000"
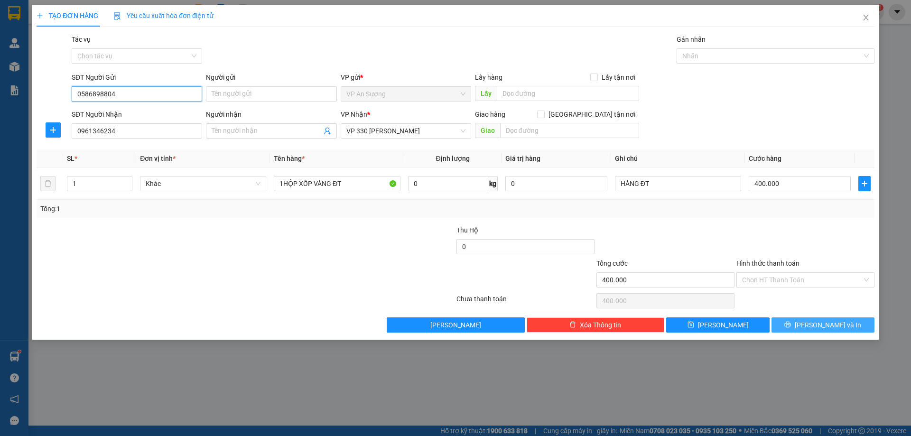
type input "0586898804"
click at [821, 326] on span "[PERSON_NAME] và In" at bounding box center [828, 325] width 66 height 10
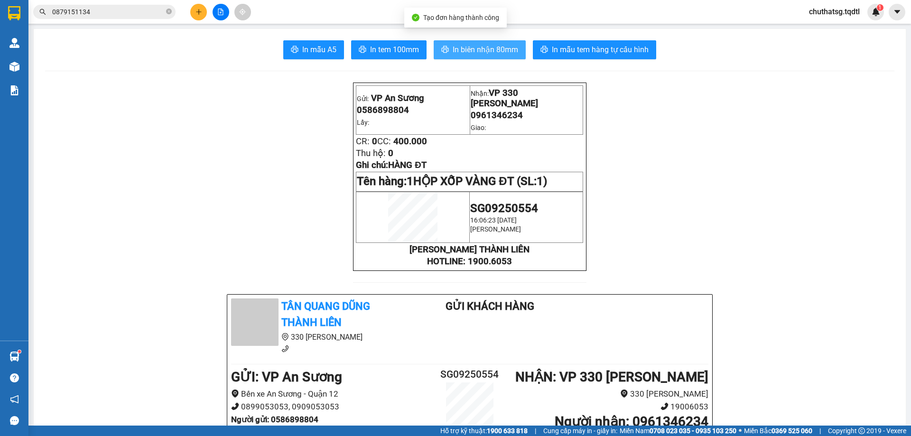
click at [476, 45] on span "In biên nhận 80mm" at bounding box center [485, 50] width 65 height 12
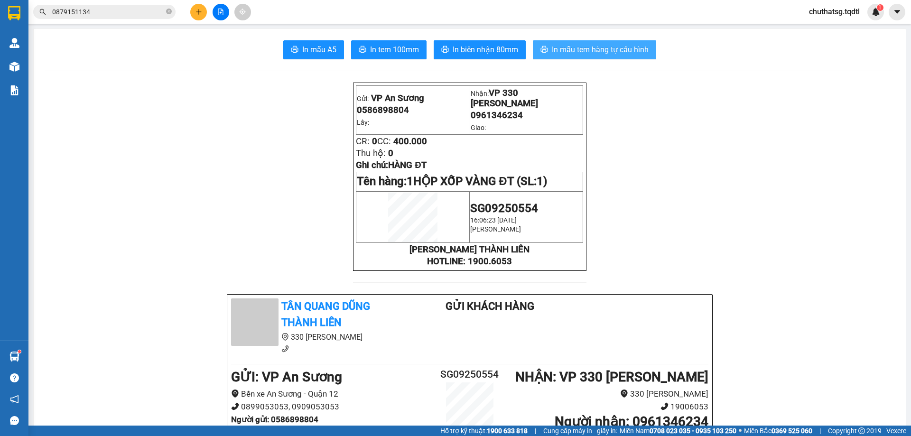
click at [582, 46] on span "In mẫu tem hàng tự cấu hình" at bounding box center [600, 50] width 97 height 12
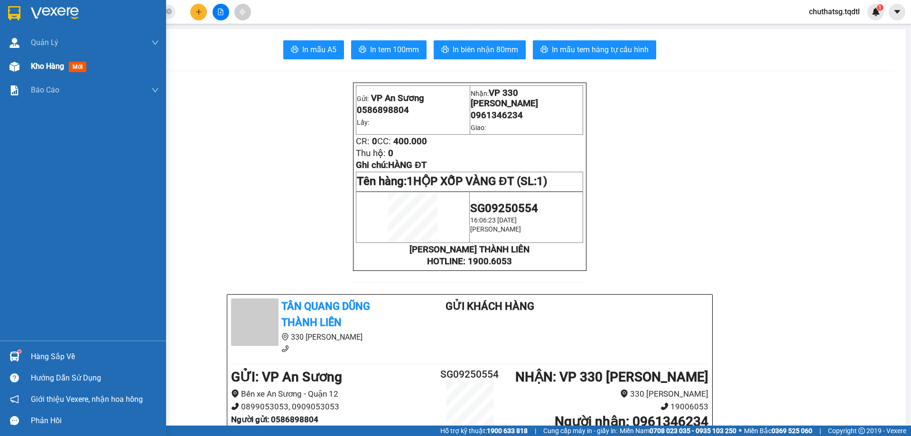
click at [39, 64] on span "Kho hàng" at bounding box center [47, 66] width 33 height 9
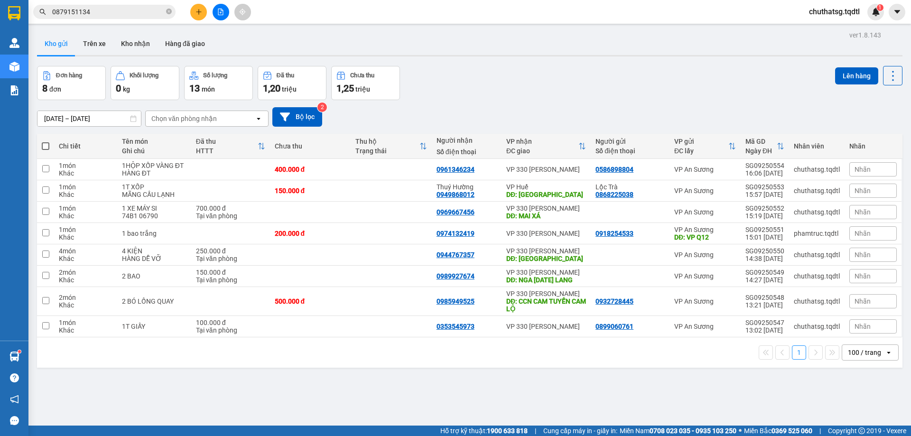
click at [199, 16] on button at bounding box center [198, 12] width 17 height 17
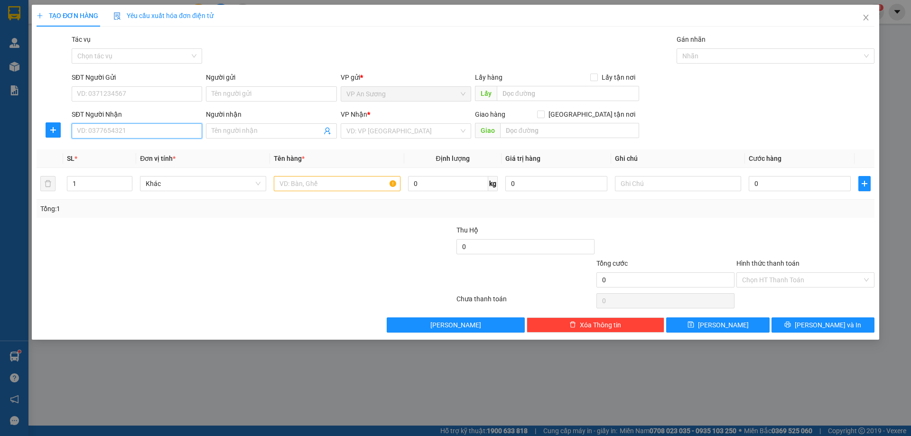
click at [100, 134] on input "SĐT Người Nhận" at bounding box center [137, 130] width 130 height 15
type input "0"
click at [129, 100] on input "SĐT Người Gửi" at bounding box center [137, 93] width 130 height 15
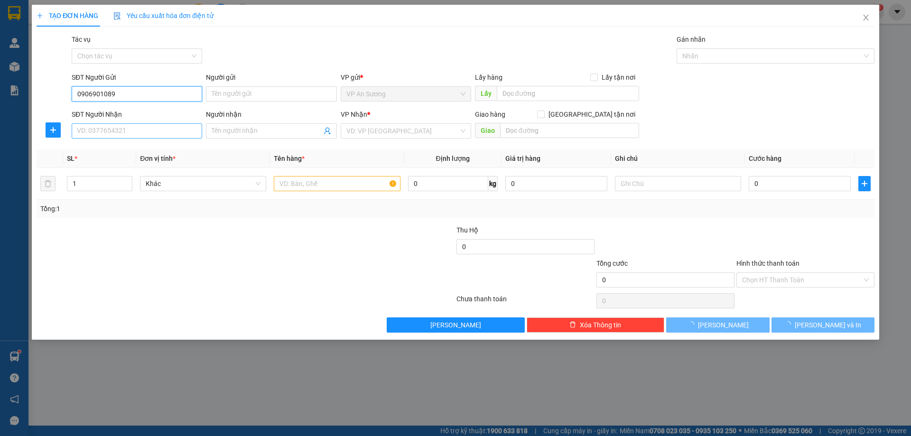
type input "0906901089"
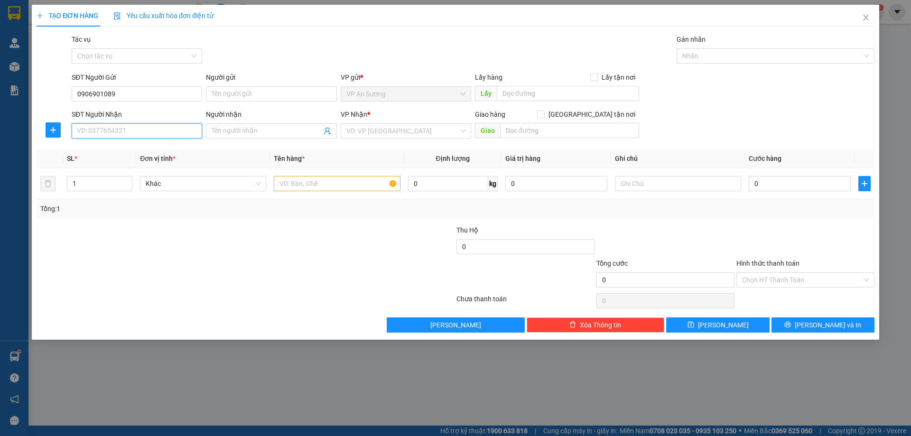
click at [131, 129] on input "SĐT Người Nhận" at bounding box center [137, 130] width 130 height 15
click at [277, 96] on input "Người gửi" at bounding box center [271, 93] width 130 height 15
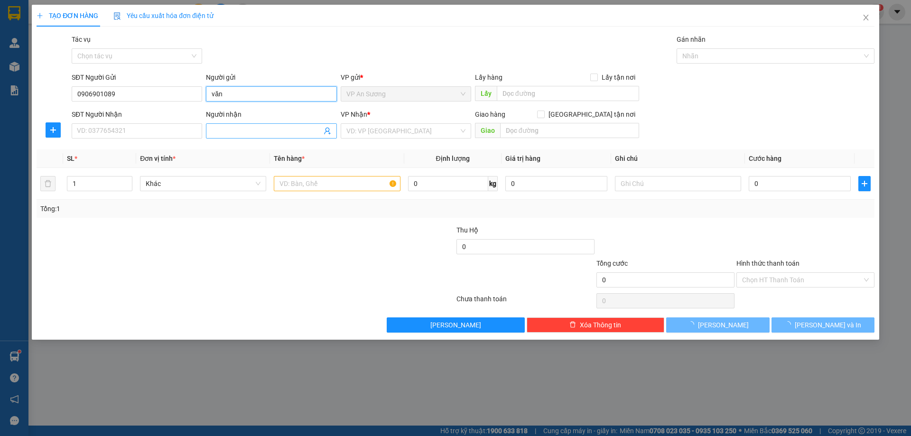
type input "văn"
click at [303, 133] on body "Kết quả tìm kiếm ( 1 ) Bộ lọc Mã ĐH Trạng thái Món hàng Thu hộ Tổng cước Chưa c…" at bounding box center [455, 218] width 911 height 436
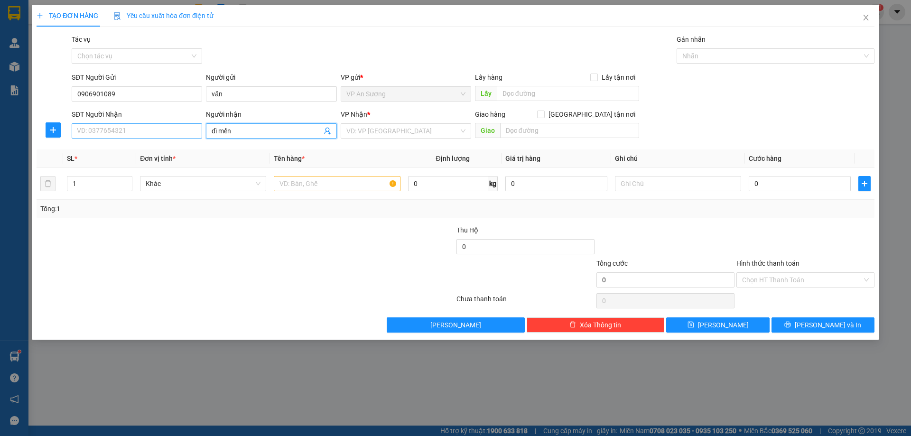
type input "dì mến"
click at [105, 135] on input "SĐT Người Nhận" at bounding box center [137, 130] width 130 height 15
type input "0917619322"
click at [383, 130] on input "search" at bounding box center [402, 131] width 112 height 14
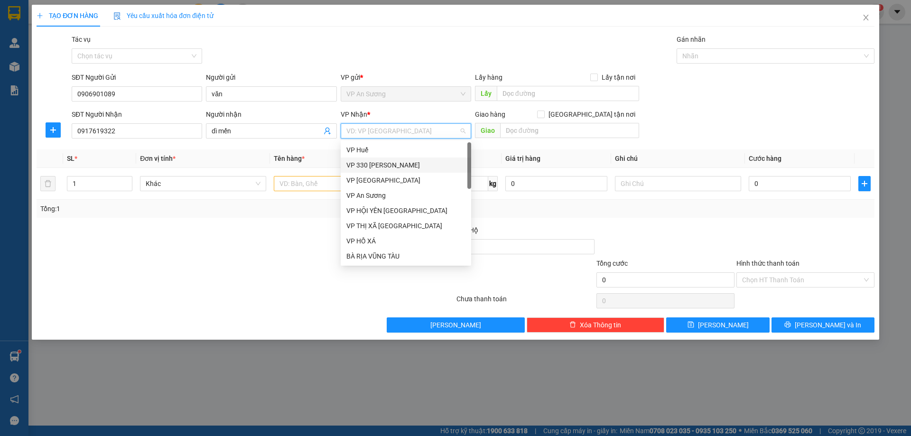
click at [382, 164] on div "VP 330 [PERSON_NAME]" at bounding box center [405, 165] width 119 height 10
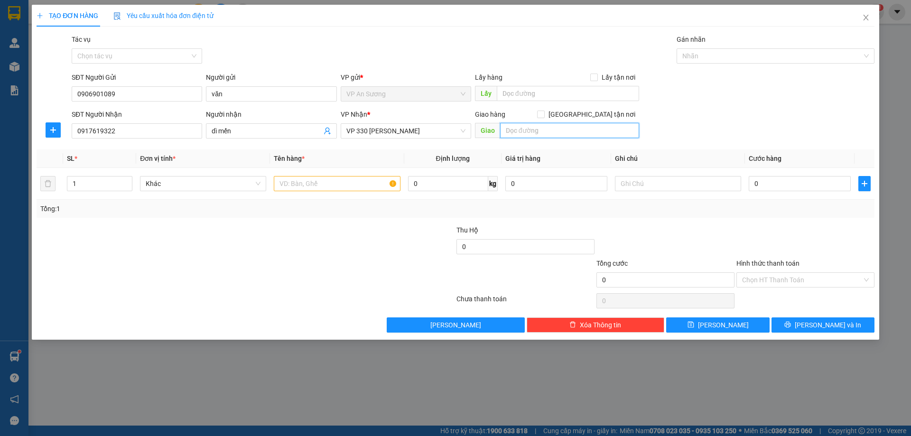
click at [549, 131] on input "text" at bounding box center [569, 130] width 139 height 15
type input "[PERSON_NAME]"
click at [315, 184] on input "text" at bounding box center [337, 183] width 126 height 15
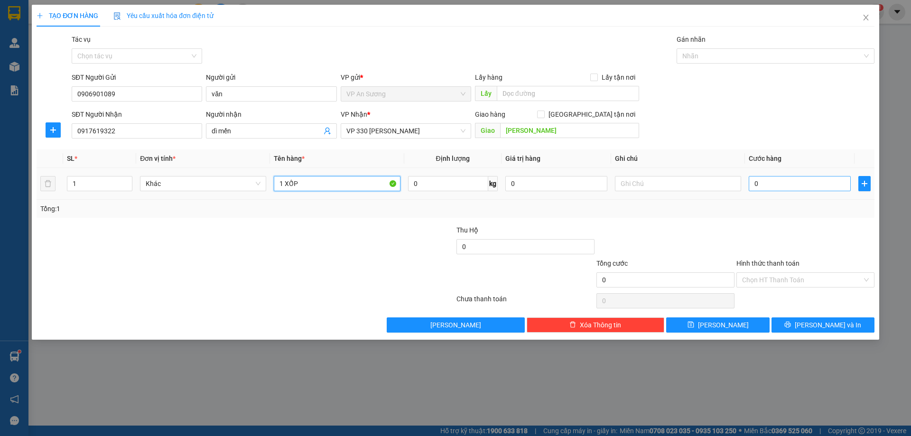
type input "1 XỐP"
click at [779, 185] on input "0" at bounding box center [800, 183] width 102 height 15
type input "2"
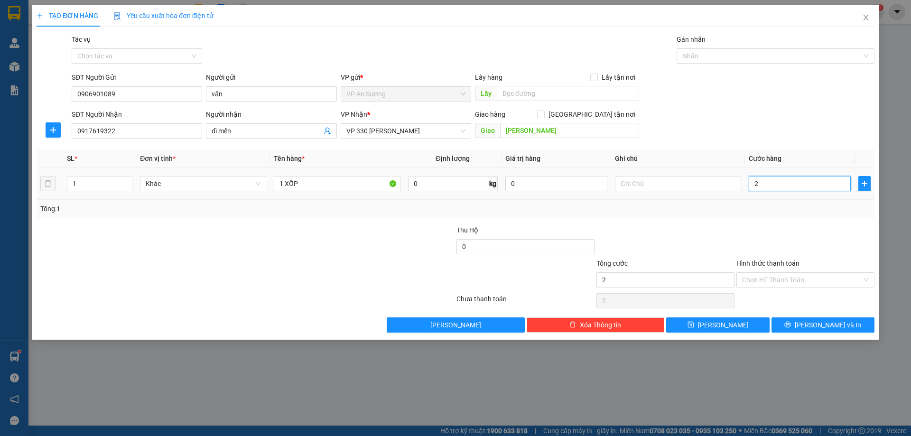
type input "20"
type input "200"
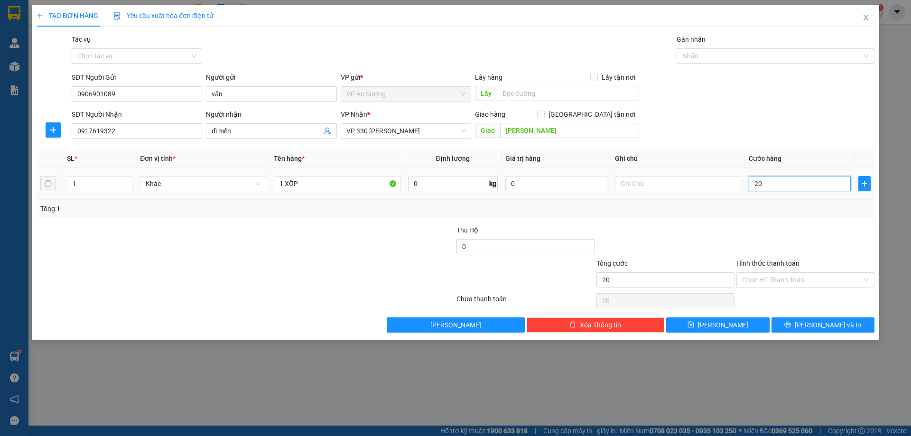
type input "200"
type input "2.000"
type input "20.000"
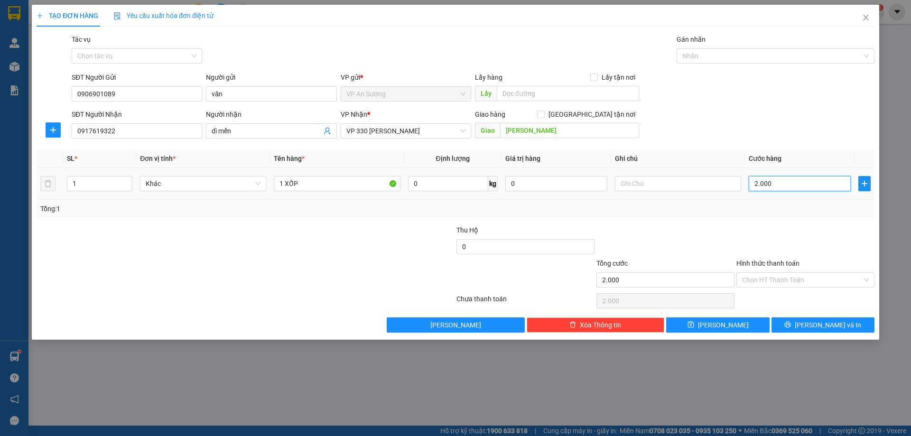
type input "20.000"
type input "200.000"
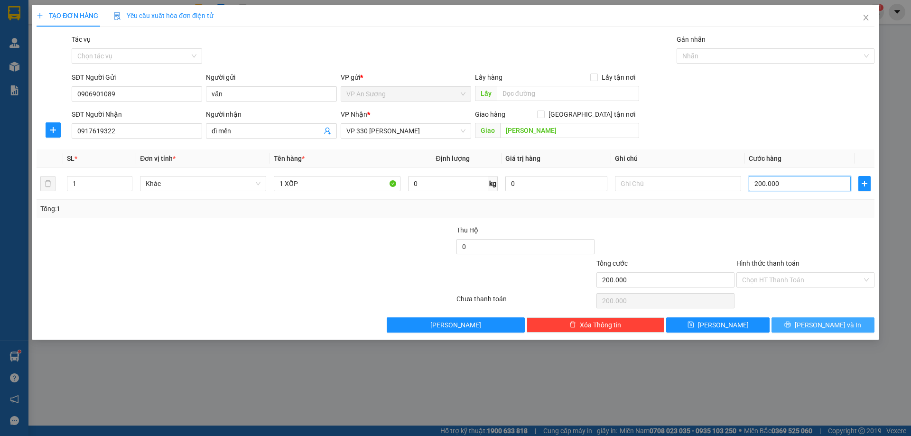
type input "200.000"
click at [824, 326] on span "[PERSON_NAME] và In" at bounding box center [828, 325] width 66 height 10
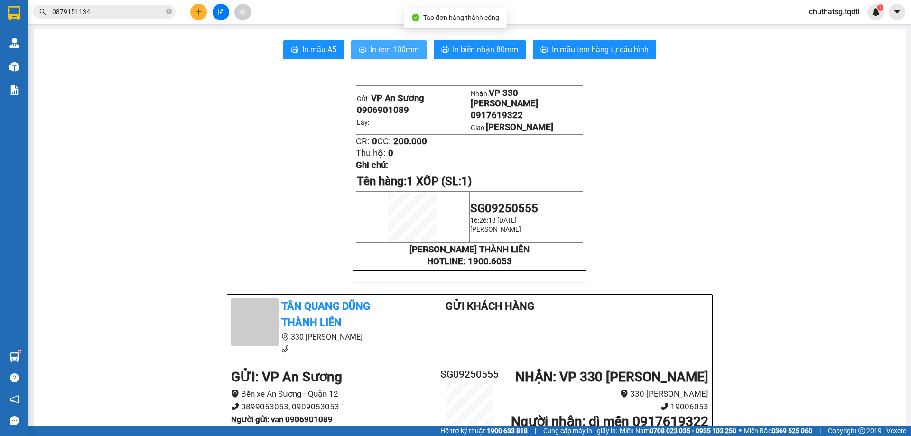
click at [386, 46] on span "In tem 100mm" at bounding box center [394, 50] width 49 height 12
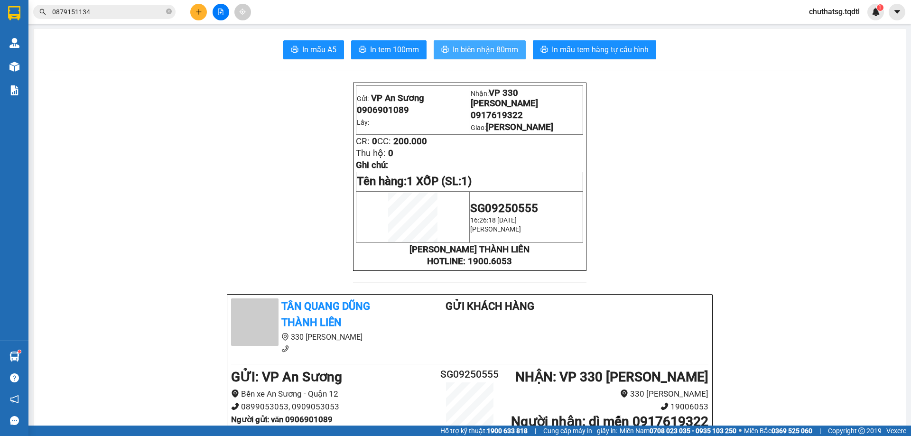
click at [503, 48] on span "In biên nhận 80mm" at bounding box center [485, 50] width 65 height 12
click at [202, 18] on button at bounding box center [198, 12] width 17 height 17
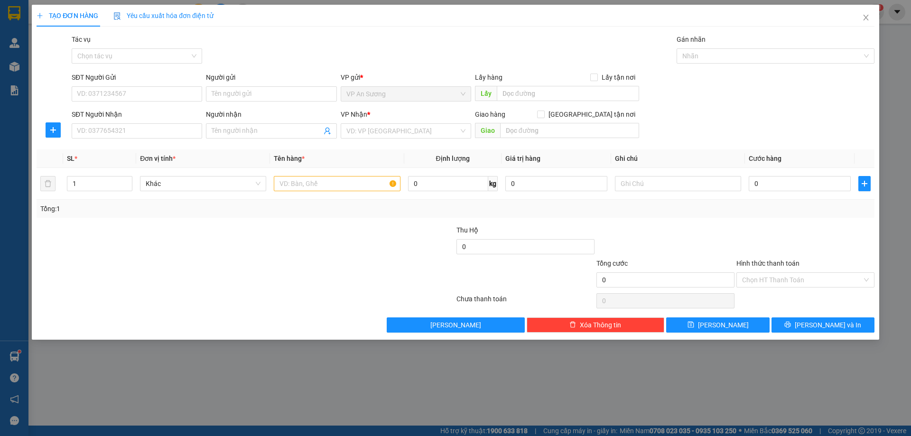
click at [105, 121] on div "SĐT Người Nhận" at bounding box center [137, 116] width 130 height 14
click at [107, 126] on input "SĐT Người Nhận" at bounding box center [137, 130] width 130 height 15
click at [94, 100] on input "SĐT Người Gửi" at bounding box center [137, 93] width 130 height 15
type input "0765223365"
click at [120, 128] on input "SĐT Người Nhận" at bounding box center [137, 130] width 130 height 15
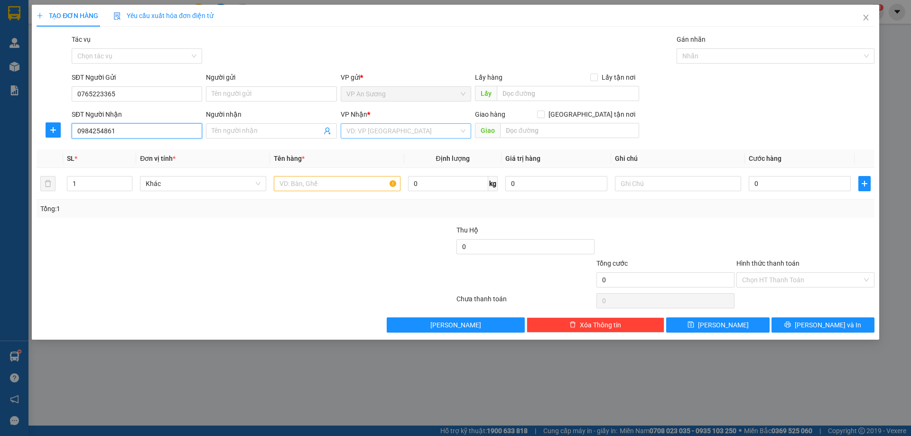
type input "0984254861"
click at [372, 129] on input "search" at bounding box center [402, 131] width 112 height 14
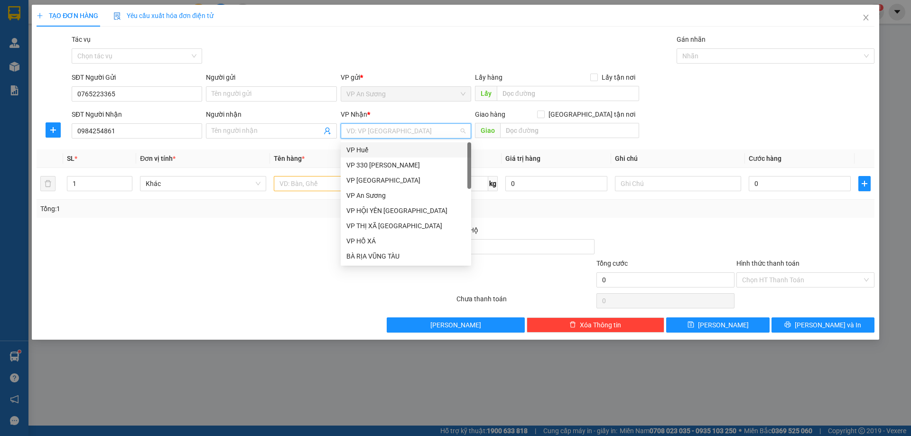
click at [359, 150] on div "VP Huế" at bounding box center [405, 150] width 119 height 10
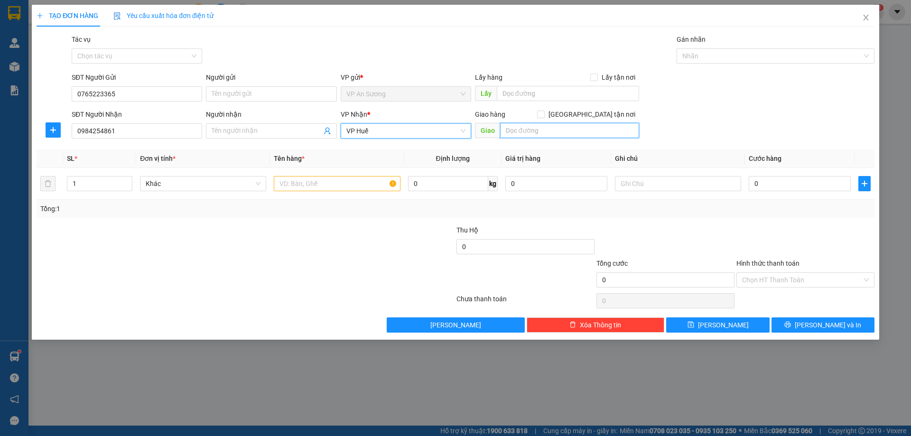
click at [525, 131] on input "text" at bounding box center [569, 130] width 139 height 15
type input "PHONG ĐIỀN"
click at [282, 184] on input "text" at bounding box center [337, 183] width 126 height 15
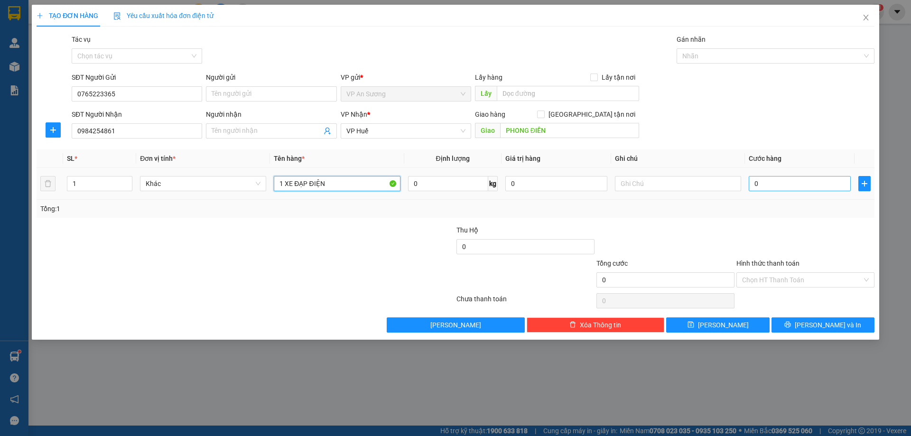
type input "1 XE ĐẠP ĐIỆN"
click at [775, 181] on input "0" at bounding box center [800, 183] width 102 height 15
type input "5"
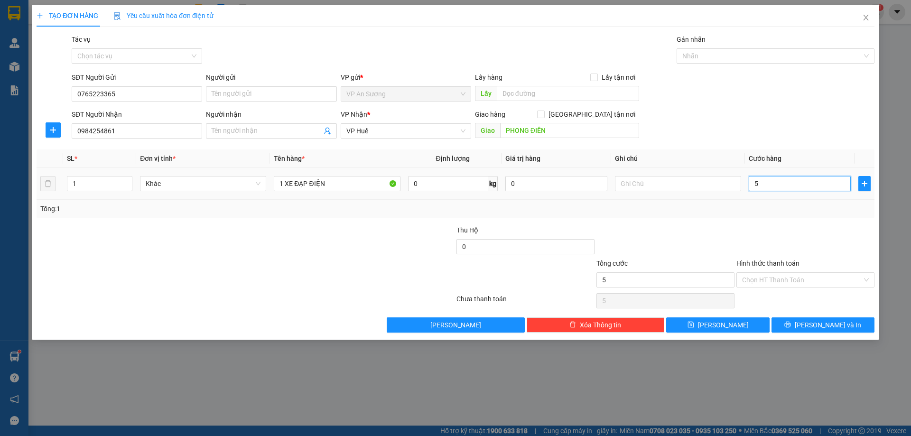
type input "50"
type input "500"
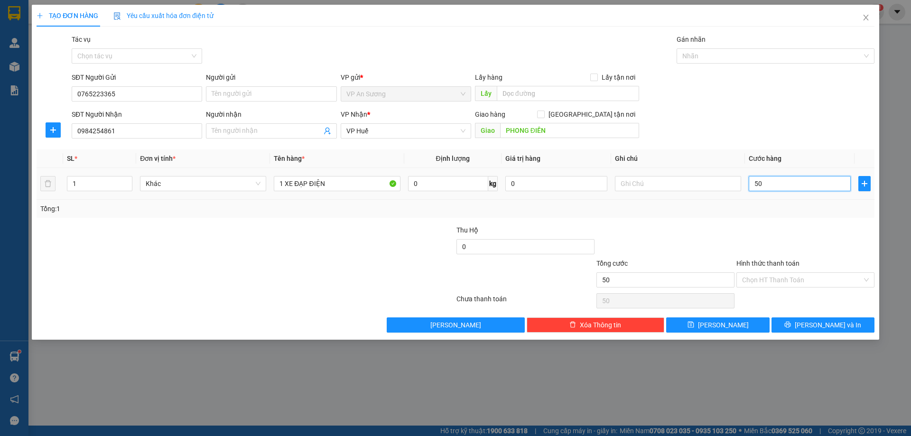
type input "500"
type input "5.000"
type input "50.000"
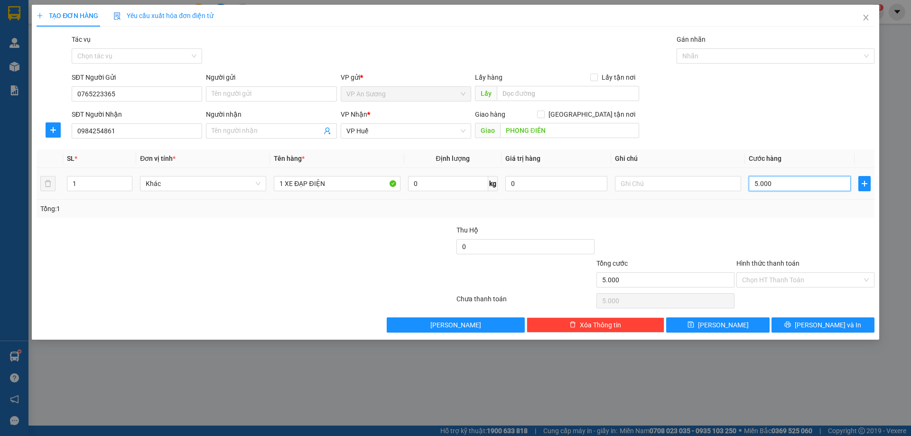
type input "50.000"
type input "500.000"
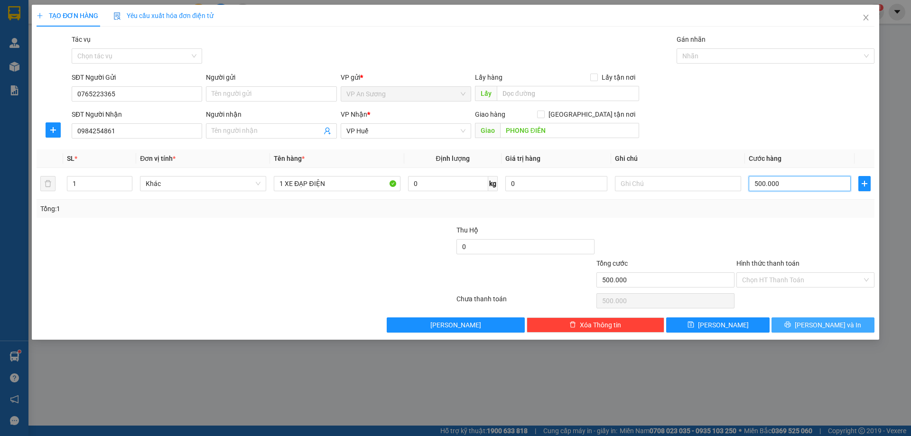
type input "500.000"
click at [826, 329] on span "[PERSON_NAME] và In" at bounding box center [828, 325] width 66 height 10
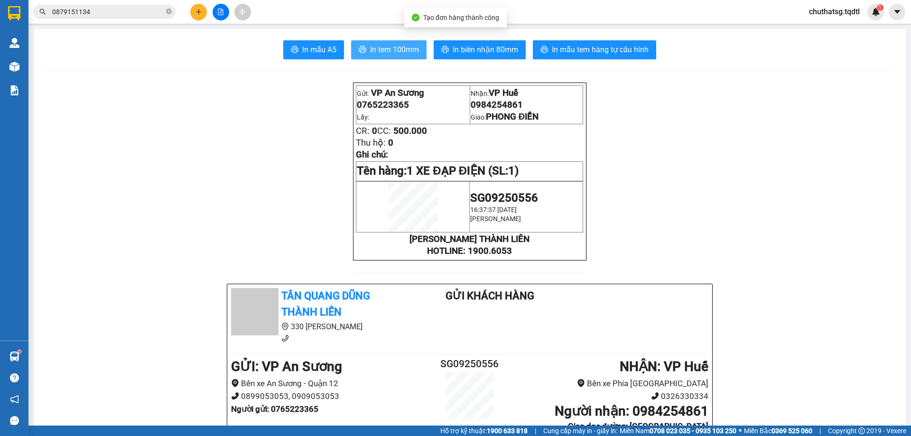
click at [373, 47] on span "In tem 100mm" at bounding box center [394, 50] width 49 height 12
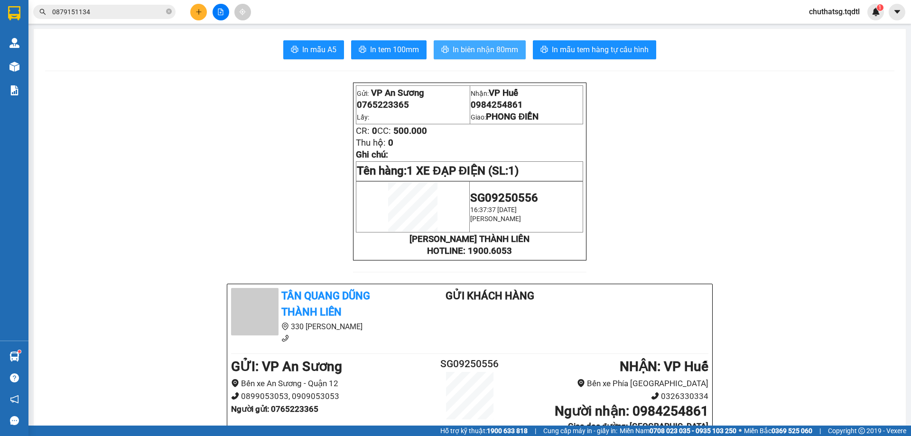
click at [486, 53] on span "In biên nhận 80mm" at bounding box center [485, 50] width 65 height 12
click at [201, 14] on icon "plus" at bounding box center [198, 12] width 7 height 7
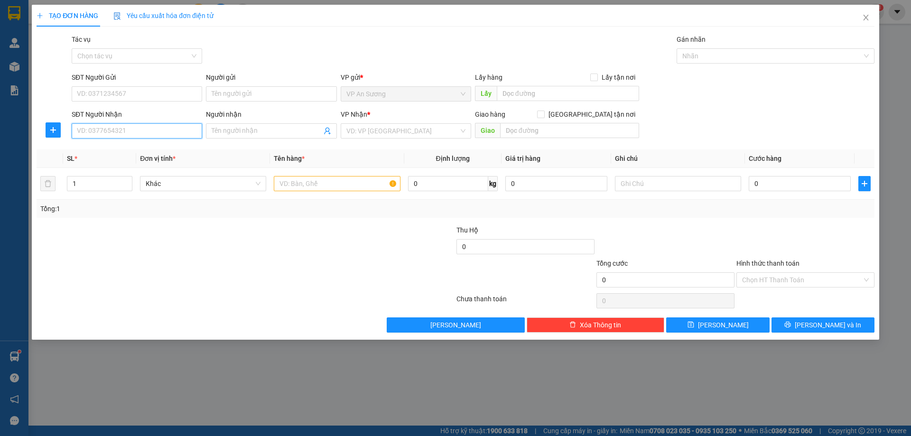
click at [121, 127] on input "SĐT Người Nhận" at bounding box center [137, 130] width 130 height 15
type input "0935065582"
click at [372, 130] on input "search" at bounding box center [402, 131] width 112 height 14
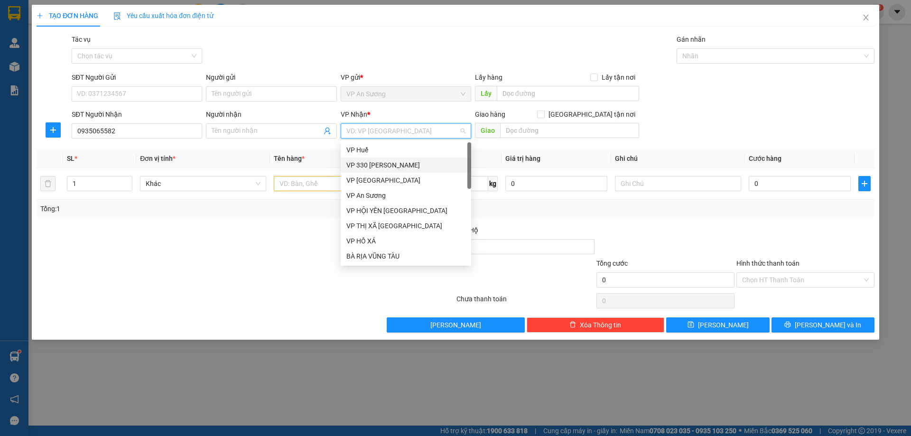
click at [399, 165] on div "VP 330 [PERSON_NAME]" at bounding box center [405, 165] width 119 height 10
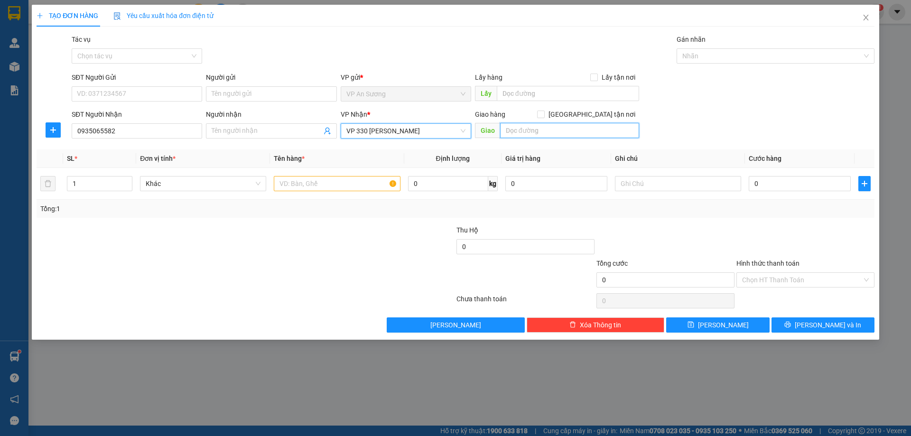
click at [574, 133] on input "text" at bounding box center [569, 130] width 139 height 15
type input "VP CAM THỦY"
click at [334, 174] on div at bounding box center [337, 183] width 126 height 19
click at [334, 183] on input "text" at bounding box center [337, 183] width 126 height 15
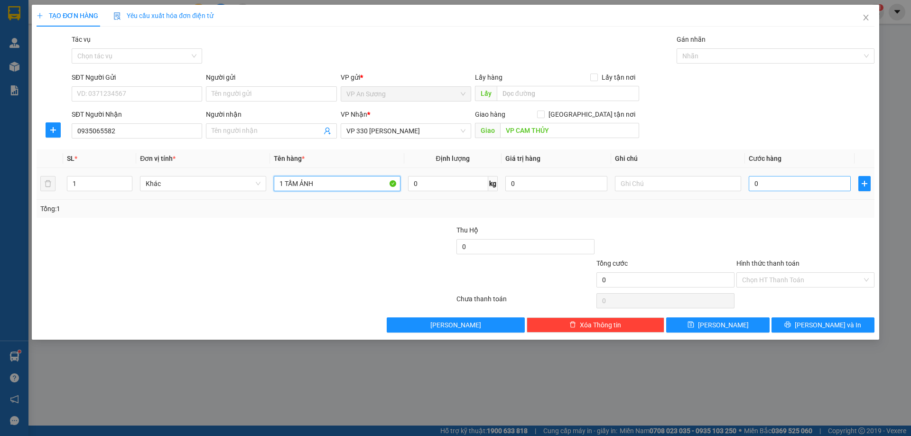
type input "1 TẤM ẢNH"
click at [793, 189] on input "0" at bounding box center [800, 183] width 102 height 15
type input "2"
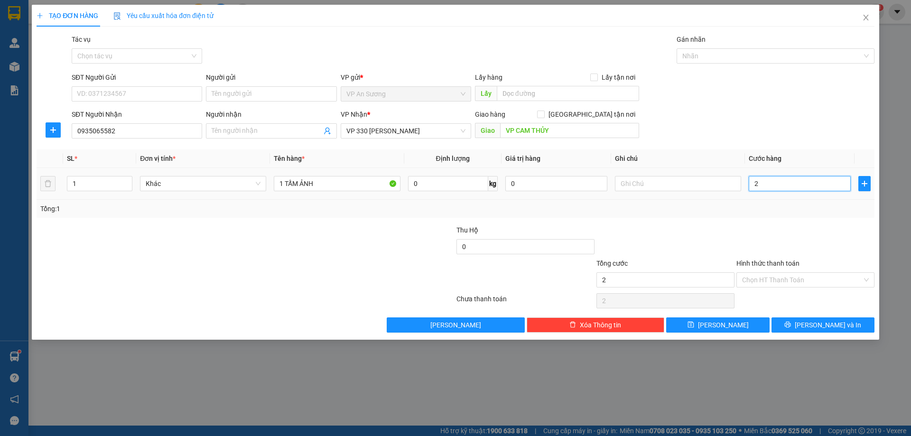
type input "25"
type input "250"
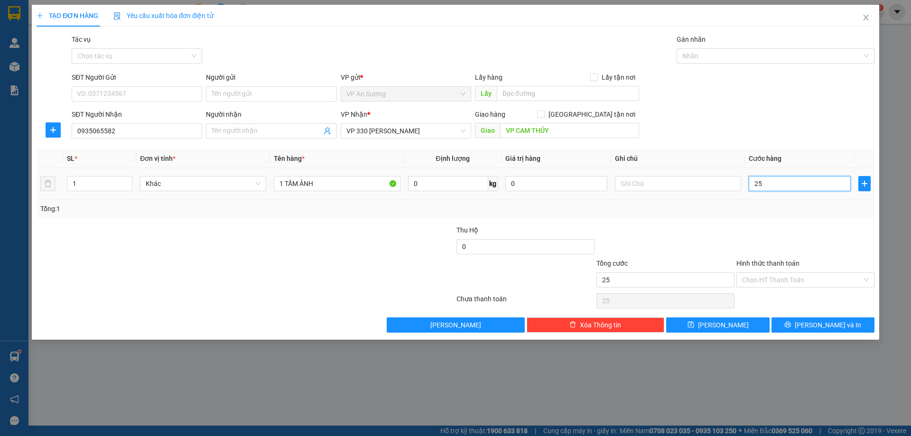
type input "250"
type input "2.500"
type input "25.000"
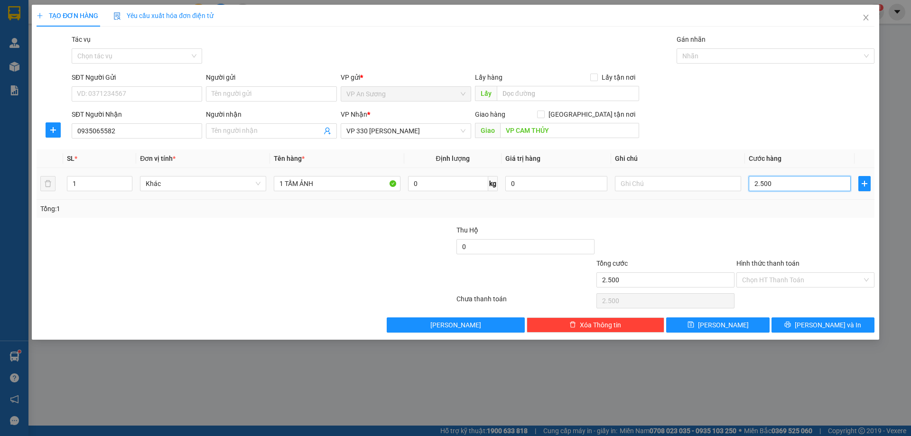
type input "25.000"
type input "250.000"
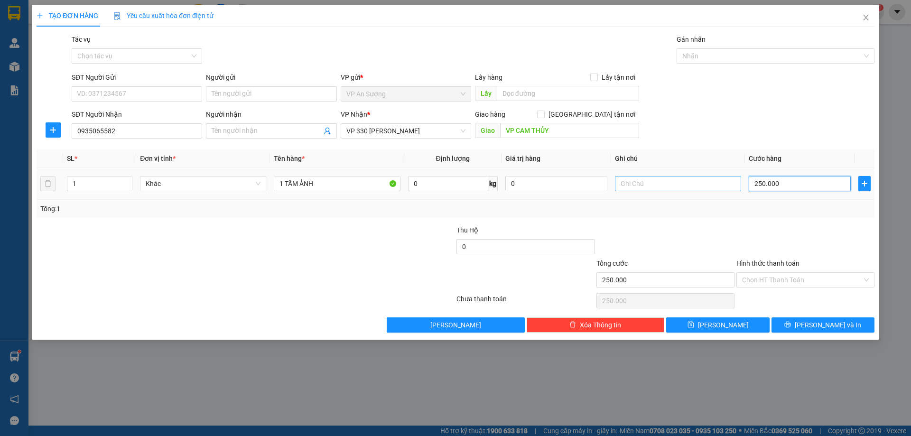
type input "250.000"
click at [666, 187] on input "text" at bounding box center [678, 183] width 126 height 15
type input "HÀNG DỄ VỠ"
click at [813, 185] on input "250.000" at bounding box center [800, 183] width 102 height 15
type input "2"
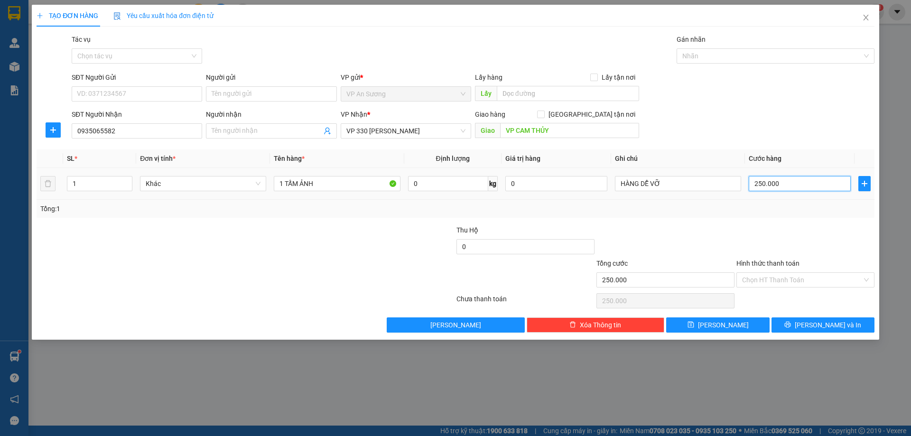
type input "2"
type input "20"
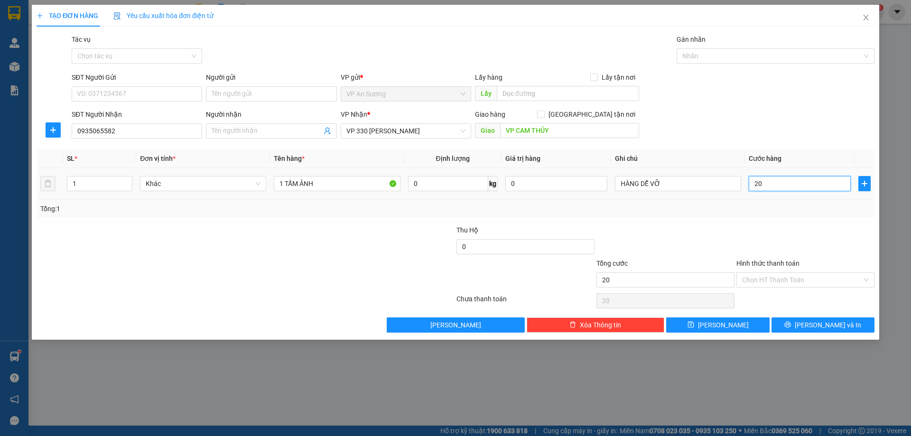
type input "200"
type input "2.000"
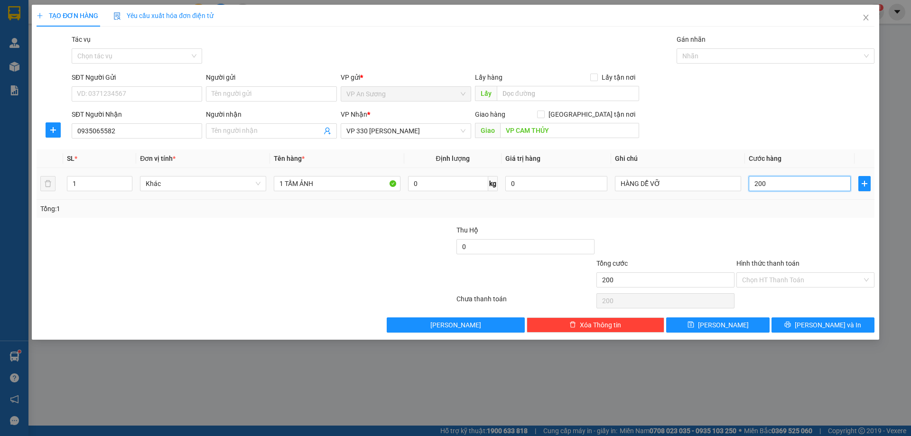
type input "2.000"
type input "20.000"
type input "200.000"
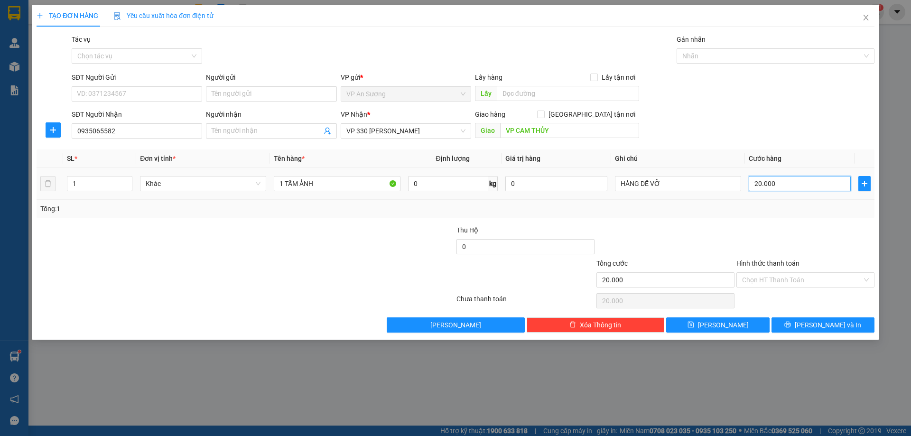
type input "200.000"
click at [801, 283] on input "Hình thức thanh toán" at bounding box center [802, 280] width 120 height 14
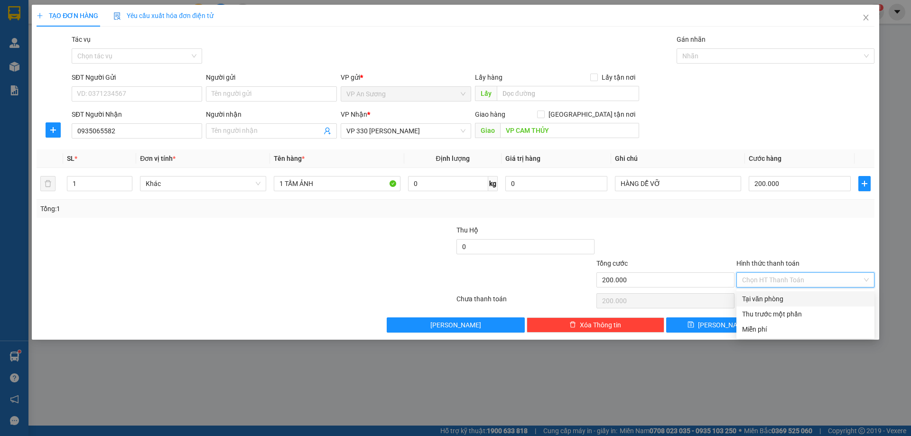
click at [793, 295] on div "Tại văn phòng" at bounding box center [805, 299] width 127 height 10
type input "0"
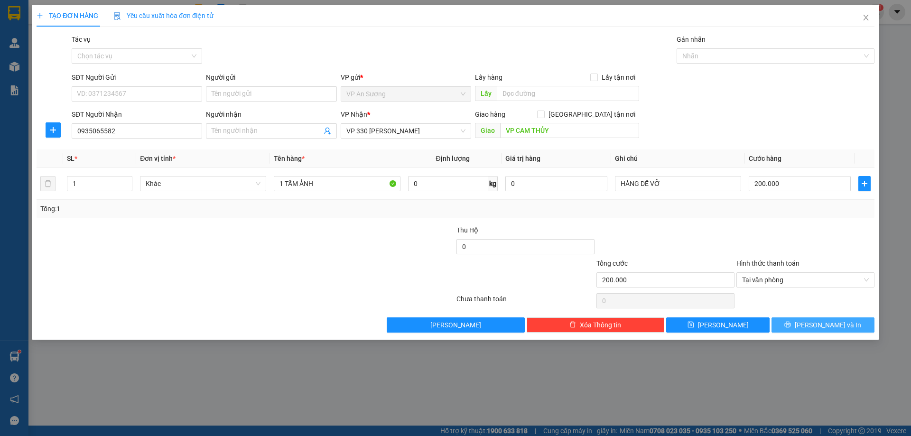
click at [791, 325] on icon "printer" at bounding box center [787, 324] width 7 height 7
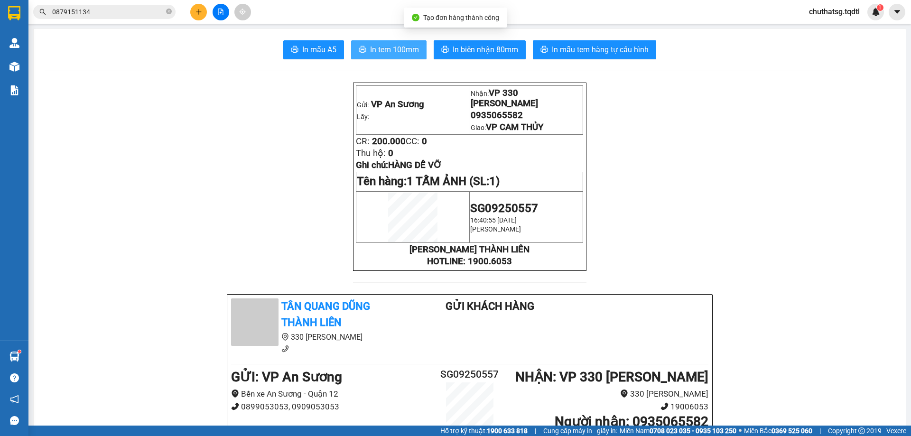
click at [379, 41] on button "In tem 100mm" at bounding box center [388, 49] width 75 height 19
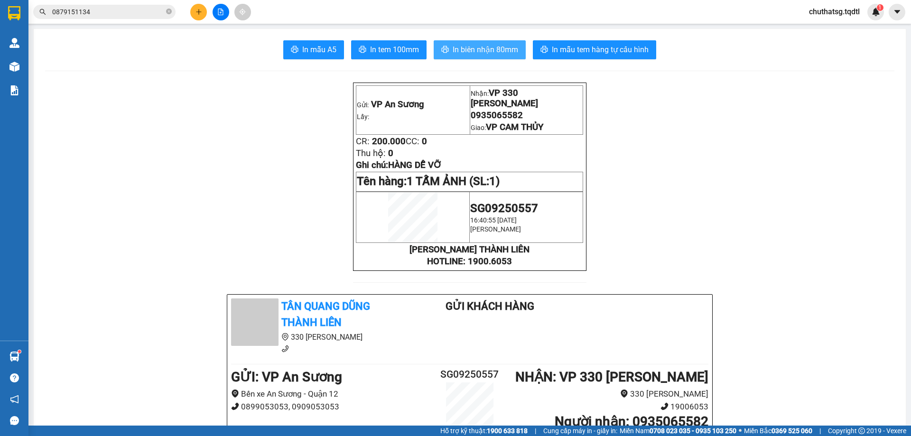
click at [466, 46] on span "In biên nhận 80mm" at bounding box center [485, 50] width 65 height 12
click at [196, 14] on icon "plus" at bounding box center [198, 12] width 7 height 7
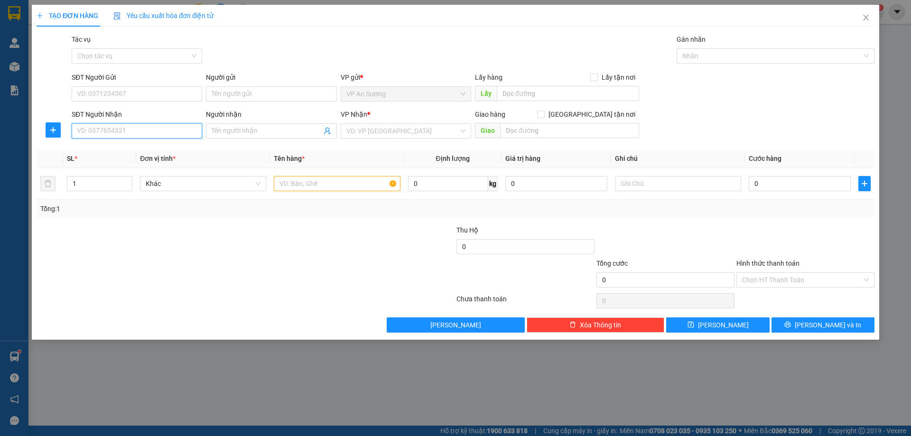
click at [151, 137] on input "SĐT Người Nhận" at bounding box center [137, 130] width 130 height 15
click at [116, 150] on div "0916421559" at bounding box center [136, 150] width 119 height 10
type input "0916421559"
type input "300.000"
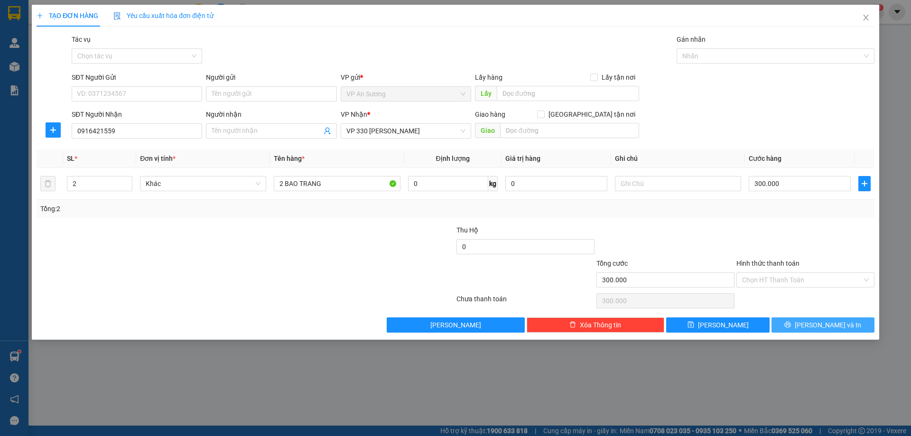
click at [826, 324] on span "[PERSON_NAME] và In" at bounding box center [828, 325] width 66 height 10
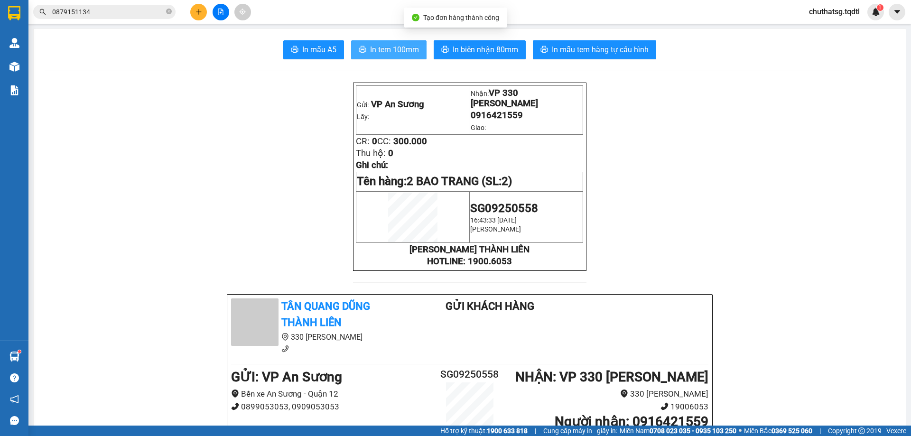
click at [375, 59] on button "In tem 100mm" at bounding box center [388, 49] width 75 height 19
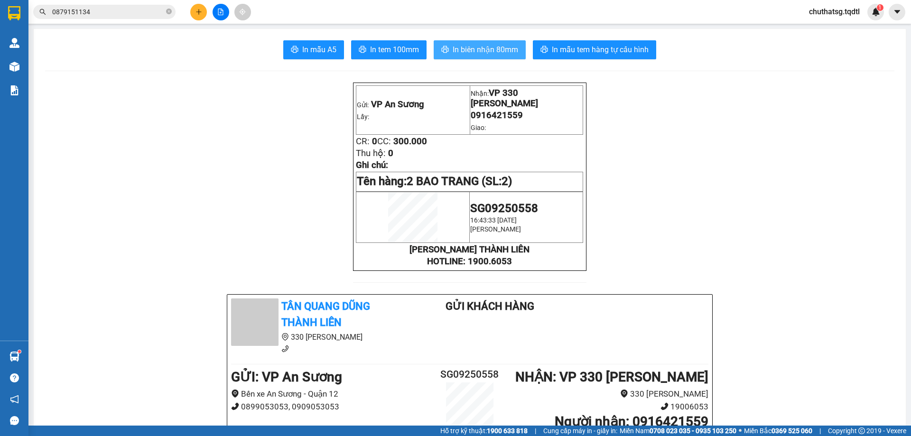
click at [497, 52] on span "In biên nhận 80mm" at bounding box center [485, 50] width 65 height 12
click at [463, 49] on span "In biên nhận 80mm" at bounding box center [485, 50] width 65 height 12
click at [395, 46] on span "In tem 100mm" at bounding box center [394, 50] width 49 height 12
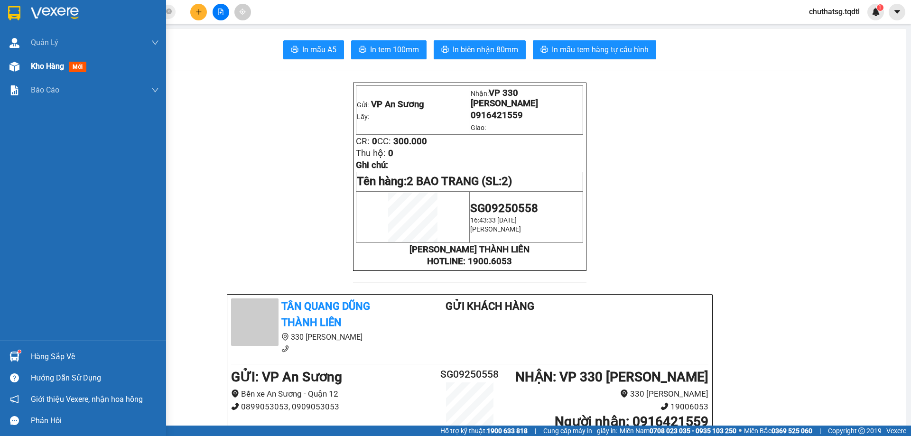
click at [35, 65] on span "Kho hàng" at bounding box center [47, 66] width 33 height 9
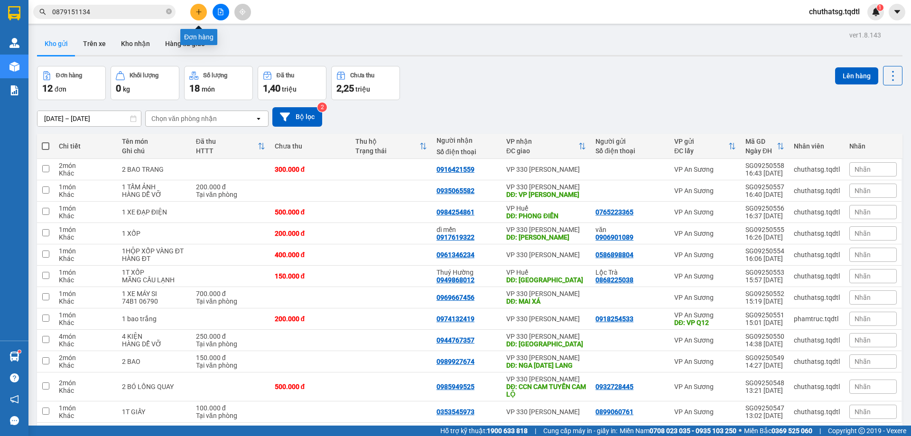
click at [196, 15] on button at bounding box center [198, 12] width 17 height 17
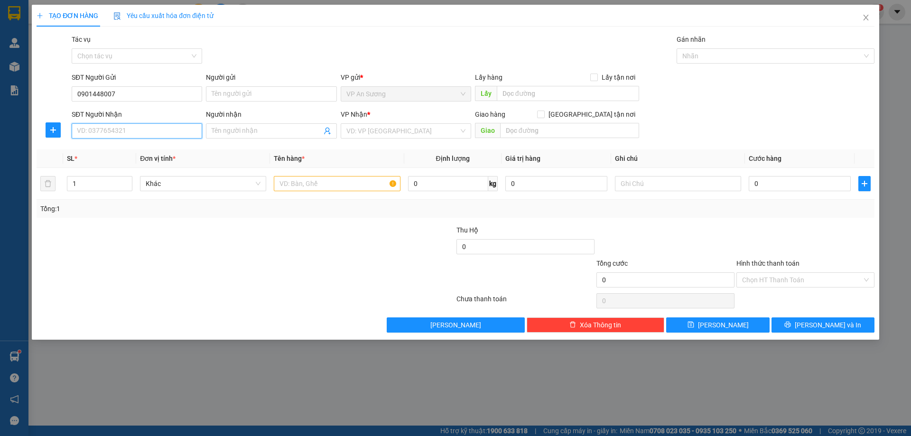
click at [134, 135] on input "SĐT Người Nhận" at bounding box center [137, 130] width 130 height 15
click at [387, 126] on input "search" at bounding box center [402, 131] width 112 height 14
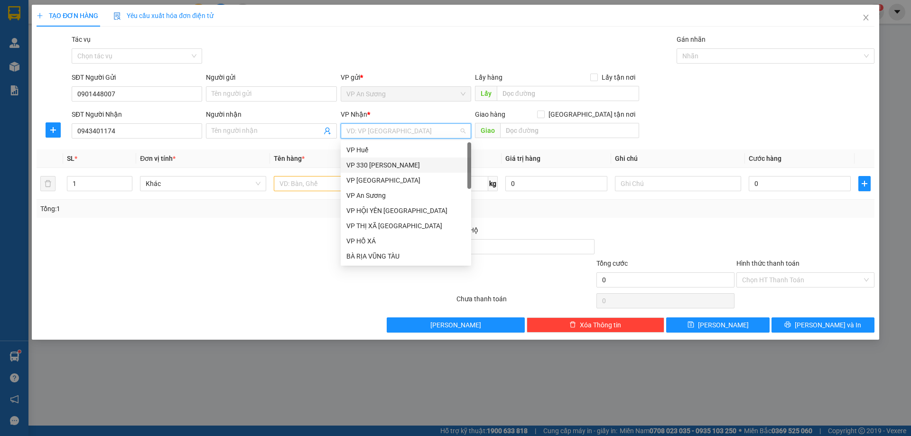
click at [373, 163] on div "VP 330 [PERSON_NAME]" at bounding box center [405, 165] width 119 height 10
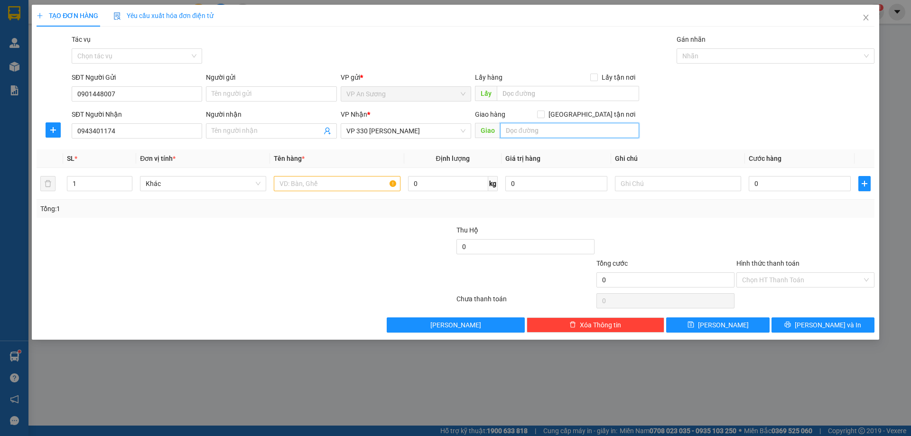
click at [520, 132] on input "text" at bounding box center [569, 130] width 139 height 15
click at [90, 191] on div "1" at bounding box center [99, 183] width 65 height 15
click at [95, 184] on input "1" at bounding box center [99, 183] width 65 height 14
click at [304, 181] on input "text" at bounding box center [337, 183] width 126 height 15
click at [762, 229] on div at bounding box center [805, 241] width 140 height 33
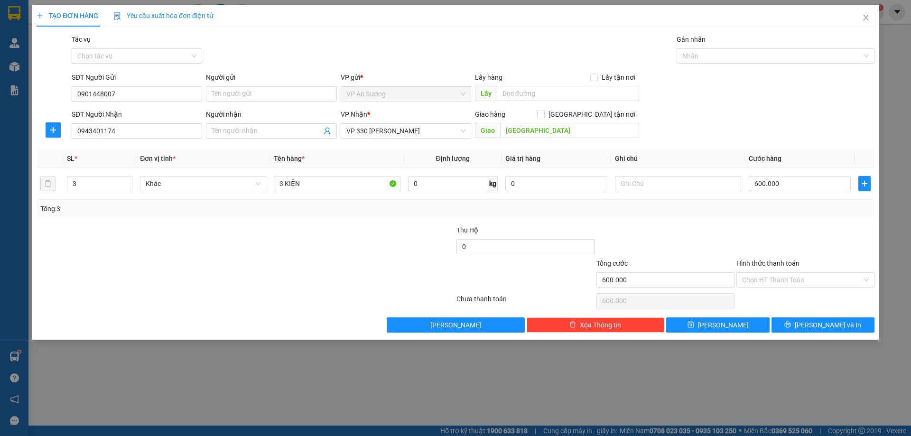
click at [765, 261] on label "Hình thức thanh toán" at bounding box center [767, 264] width 63 height 8
click at [765, 273] on input "Hình thức thanh toán" at bounding box center [802, 280] width 120 height 14
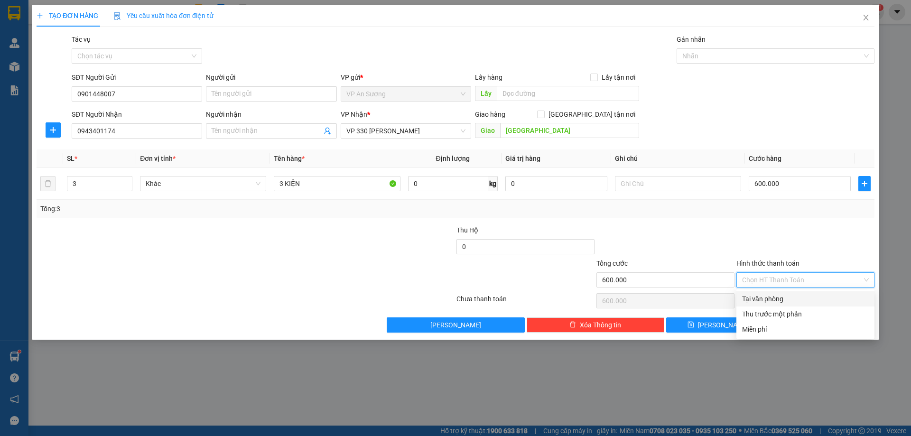
click at [771, 295] on div "Tại văn phòng" at bounding box center [805, 299] width 127 height 10
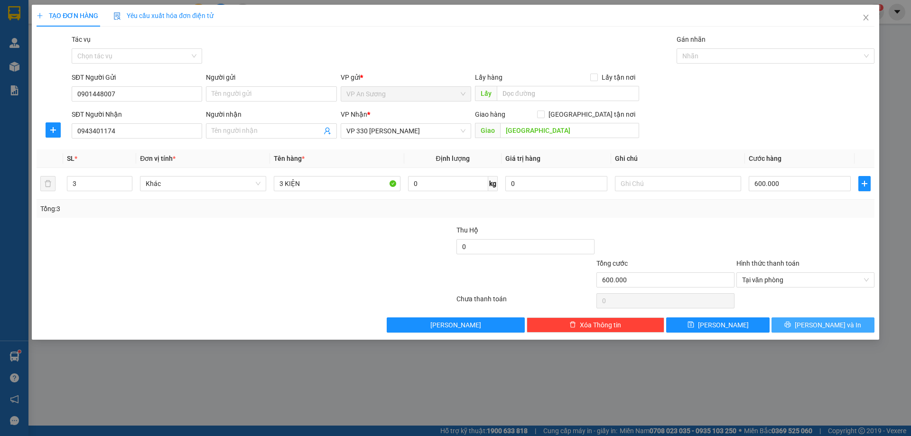
click at [840, 323] on span "[PERSON_NAME] và In" at bounding box center [828, 325] width 66 height 10
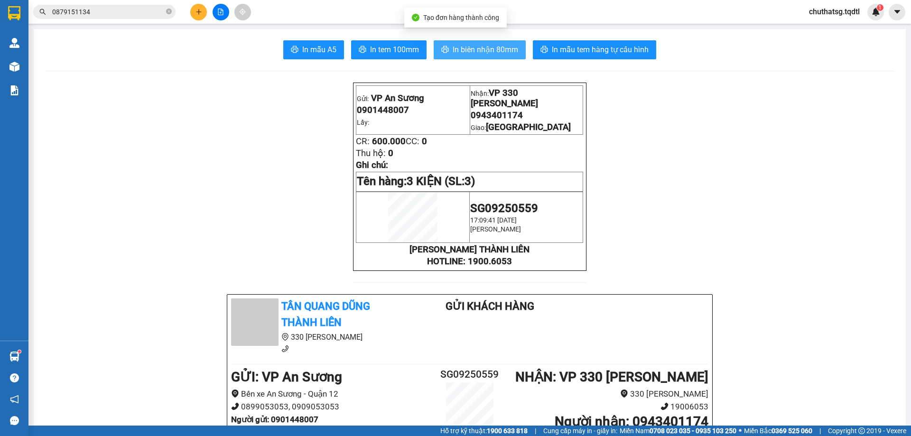
click at [470, 45] on span "In biên nhận 80mm" at bounding box center [485, 50] width 65 height 12
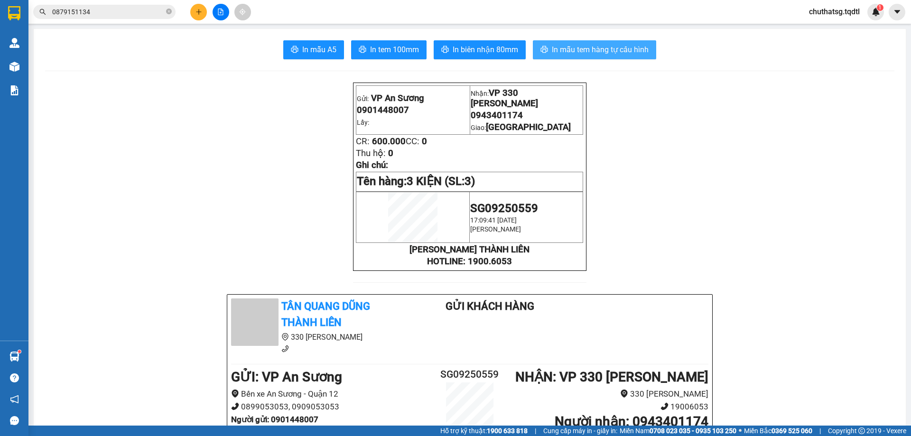
click at [575, 46] on span "In mẫu tem hàng tự cấu hình" at bounding box center [600, 50] width 97 height 12
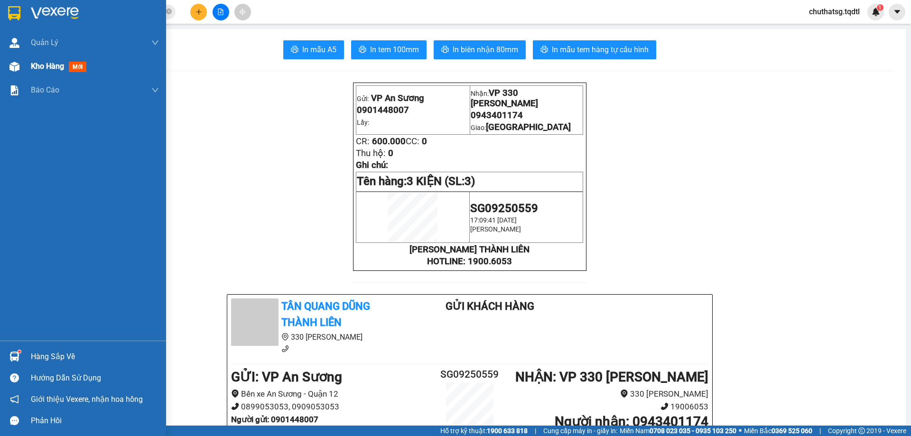
click at [41, 64] on span "Kho hàng" at bounding box center [47, 66] width 33 height 9
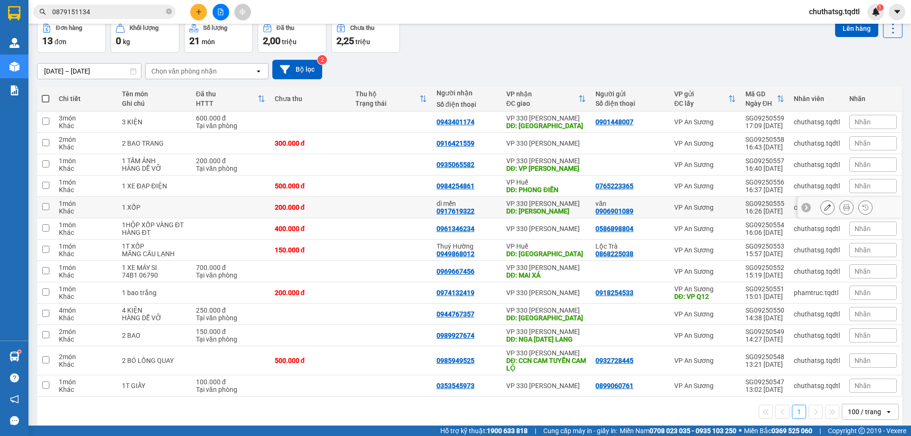
scroll to position [57, 0]
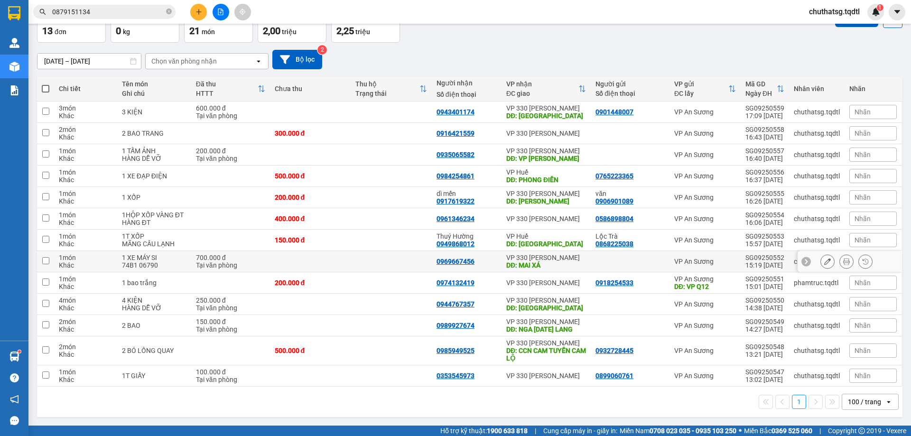
click at [45, 259] on input "checkbox" at bounding box center [45, 260] width 7 height 7
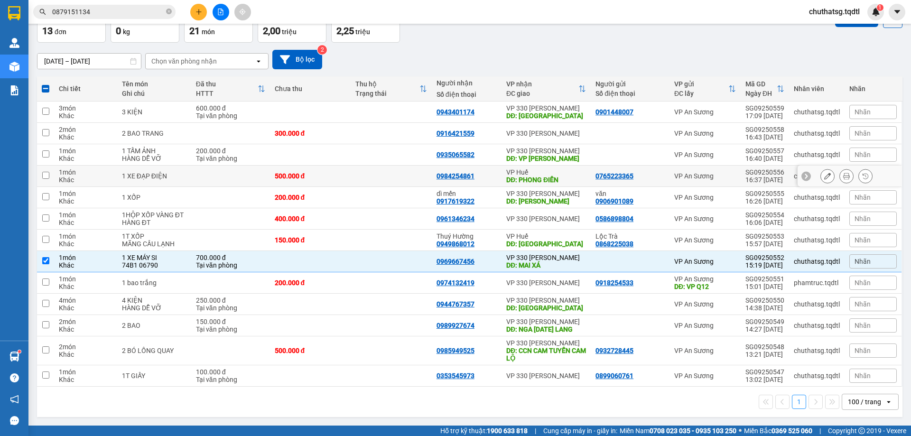
click at [46, 176] on input "checkbox" at bounding box center [45, 175] width 7 height 7
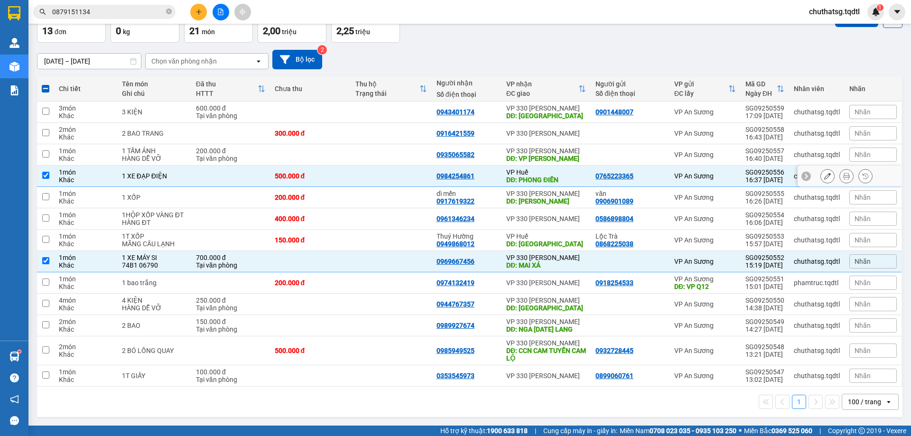
scroll to position [0, 0]
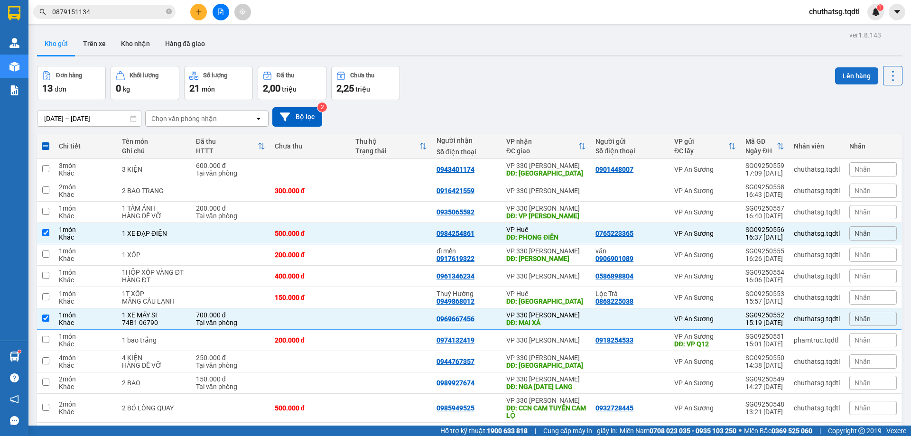
click at [843, 73] on button "Lên hàng" at bounding box center [856, 75] width 43 height 17
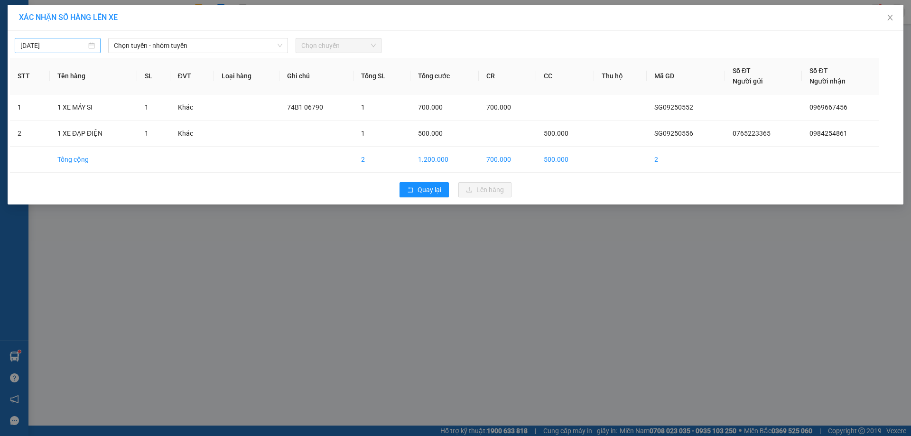
drag, startPoint x: 63, startPoint y: 49, endPoint x: 74, endPoint y: 54, distance: 11.9
click at [64, 50] on input "[DATE]" at bounding box center [53, 45] width 66 height 10
click at [45, 127] on div "15" at bounding box center [45, 128] width 11 height 11
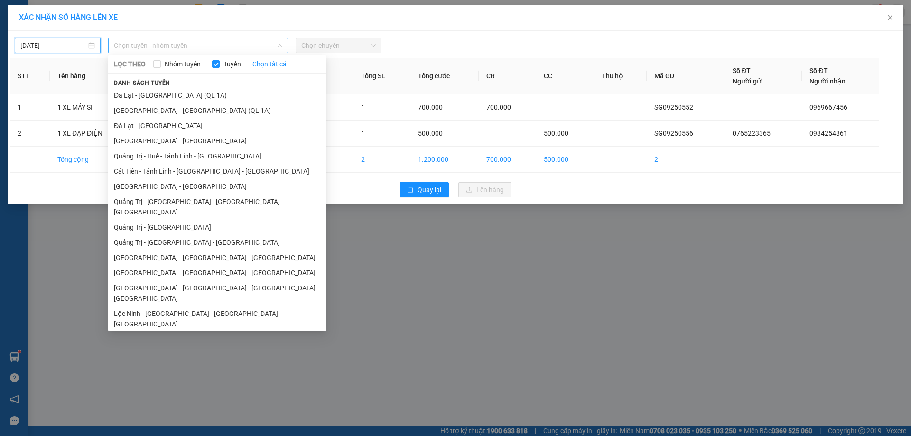
click at [220, 46] on span "Chọn tuyến - nhóm tuyến" at bounding box center [198, 45] width 168 height 14
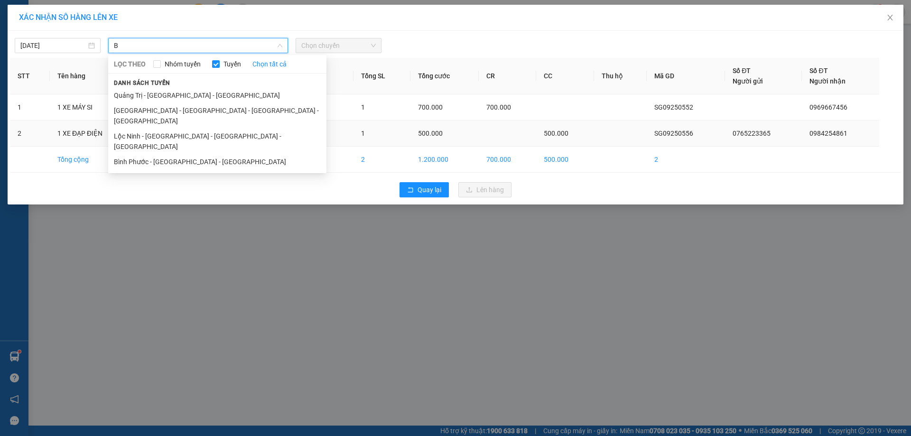
drag, startPoint x: 181, startPoint y: 140, endPoint x: 178, endPoint y: 134, distance: 6.6
click at [179, 154] on li "Bình Phước - [GEOGRAPHIC_DATA] - [GEOGRAPHIC_DATA]" at bounding box center [217, 161] width 218 height 15
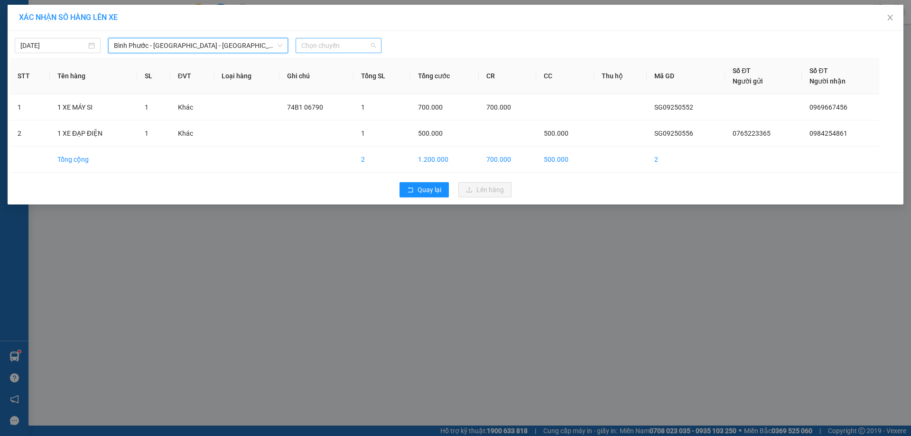
click at [348, 47] on span "Chọn chuyến" at bounding box center [338, 45] width 74 height 14
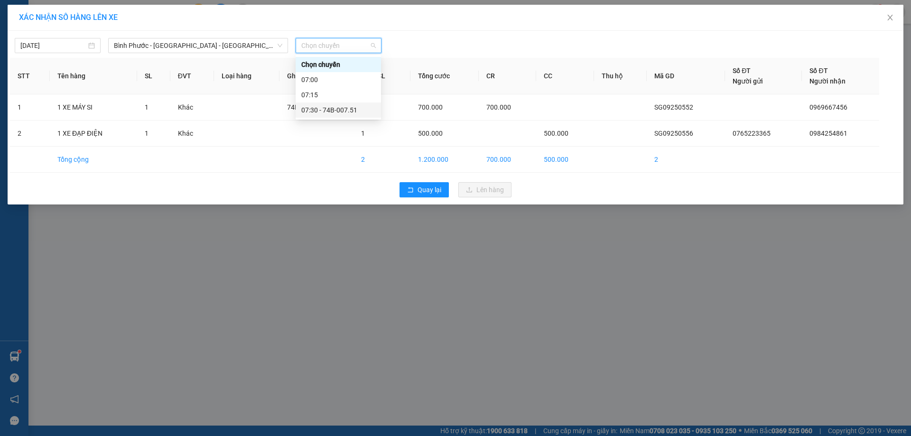
click at [338, 110] on div "07:30 - 74B-007.51" at bounding box center [338, 110] width 74 height 10
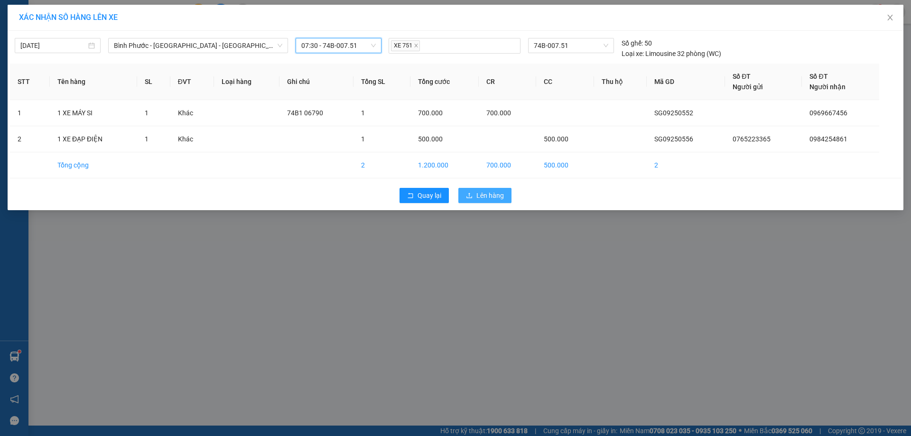
click at [490, 193] on span "Lên hàng" at bounding box center [490, 195] width 28 height 10
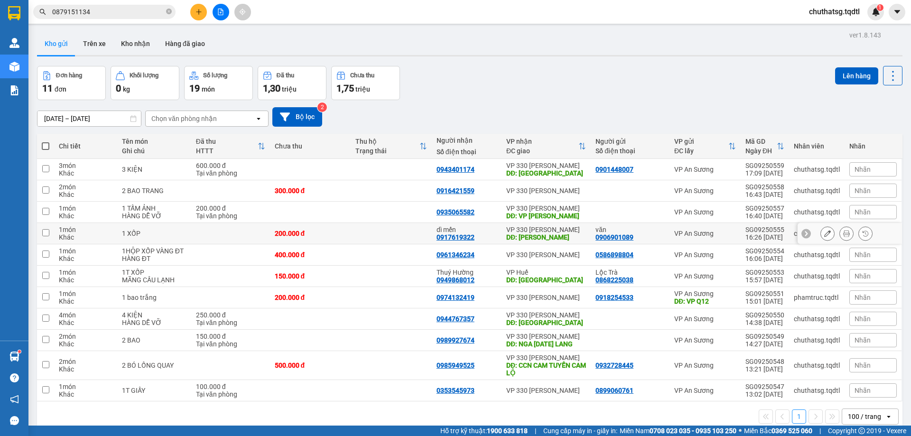
scroll to position [44, 0]
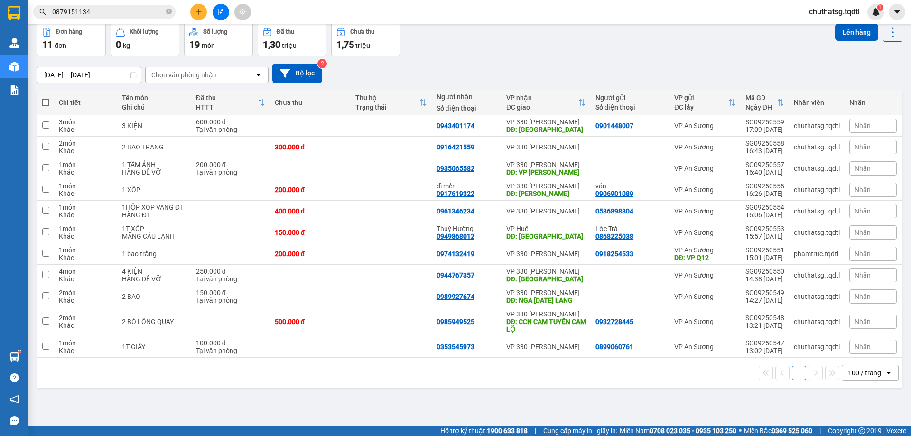
drag, startPoint x: 134, startPoint y: 4, endPoint x: 138, endPoint y: 13, distance: 9.2
click at [136, 10] on div "Kết quả tìm kiếm ( 1 ) Bộ lọc Mã ĐH Trạng thái Món hàng Thu hộ Tổng cước Chưa c…" at bounding box center [92, 12] width 185 height 17
click at [140, 16] on input "0879151134" at bounding box center [108, 12] width 112 height 10
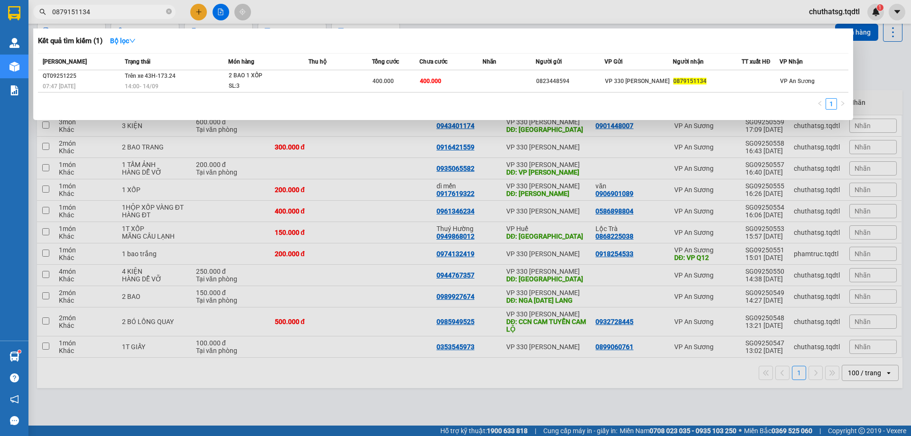
click at [166, 11] on span "0879151134" at bounding box center [104, 12] width 142 height 14
click at [166, 11] on icon "close-circle" at bounding box center [169, 12] width 6 height 6
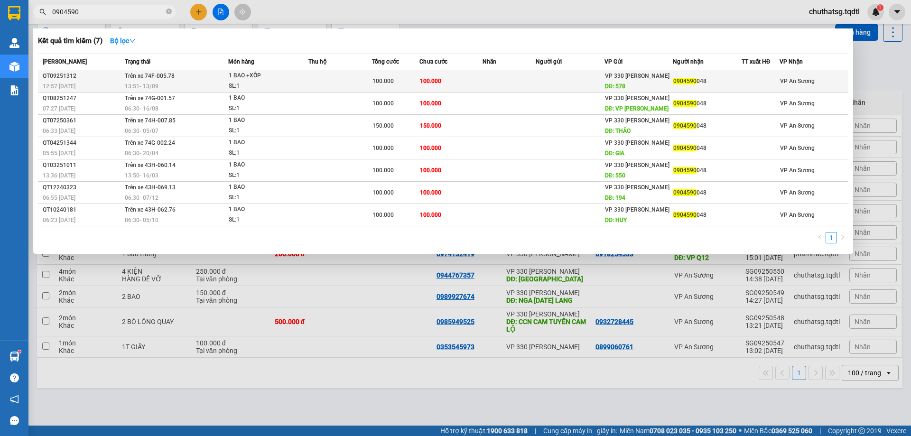
click at [696, 76] on div "0904590 048" at bounding box center [707, 81] width 68 height 10
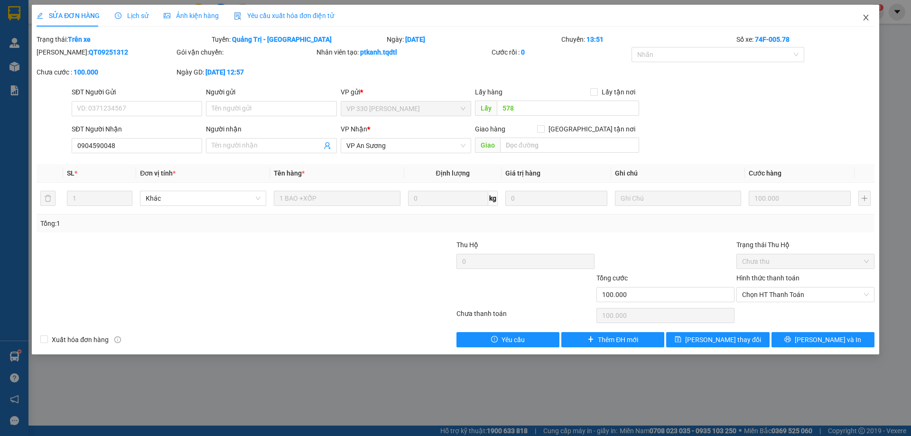
click at [860, 17] on span "Close" at bounding box center [866, 18] width 27 height 27
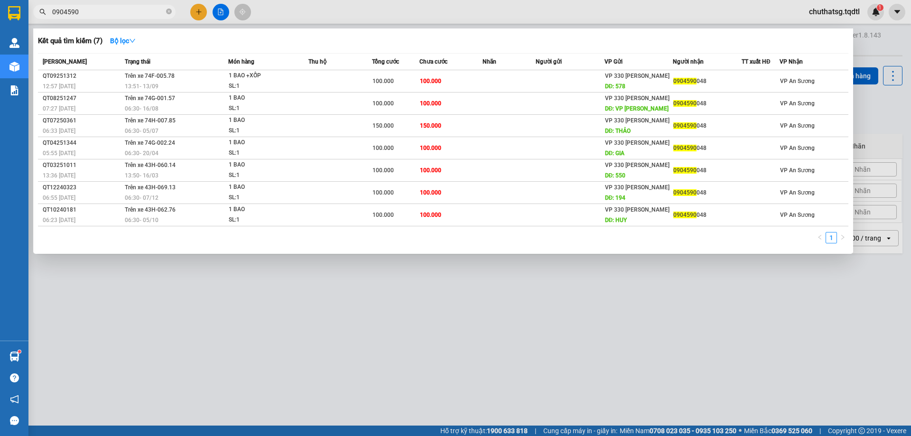
click at [100, 7] on span "0904590" at bounding box center [104, 12] width 142 height 14
click at [101, 8] on input "0904590" at bounding box center [108, 12] width 112 height 10
click at [216, 16] on div at bounding box center [455, 218] width 911 height 436
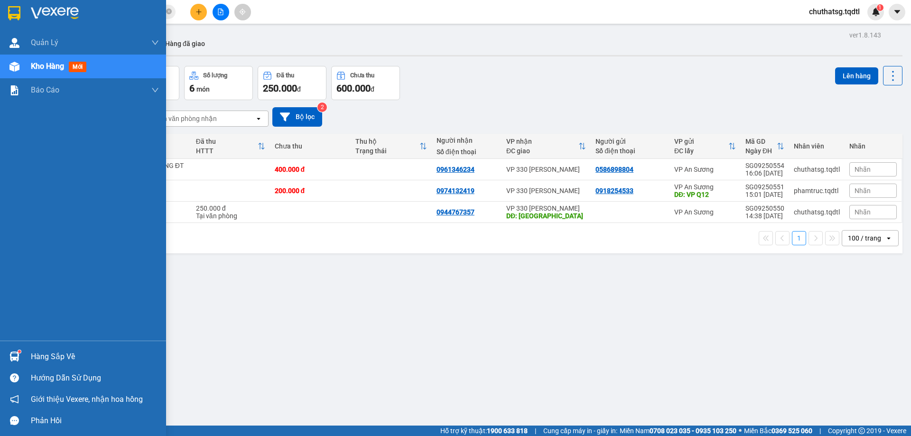
click at [8, 71] on div at bounding box center [14, 66] width 17 height 17
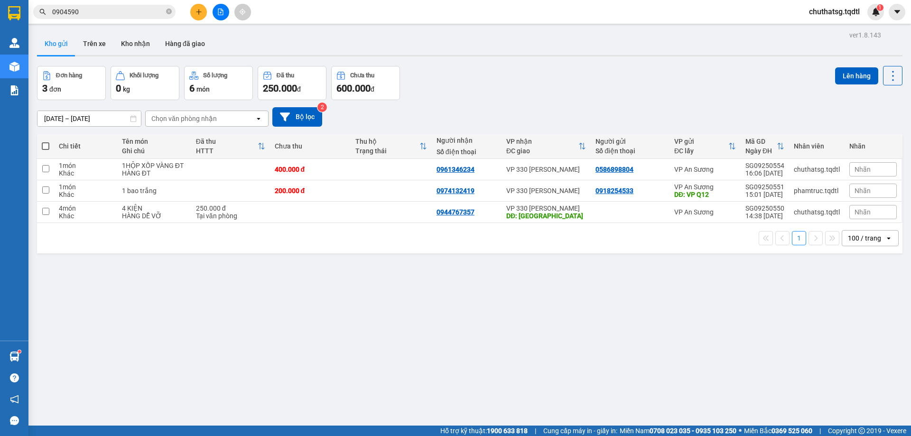
click at [222, 14] on icon "file-add" at bounding box center [220, 12] width 7 height 7
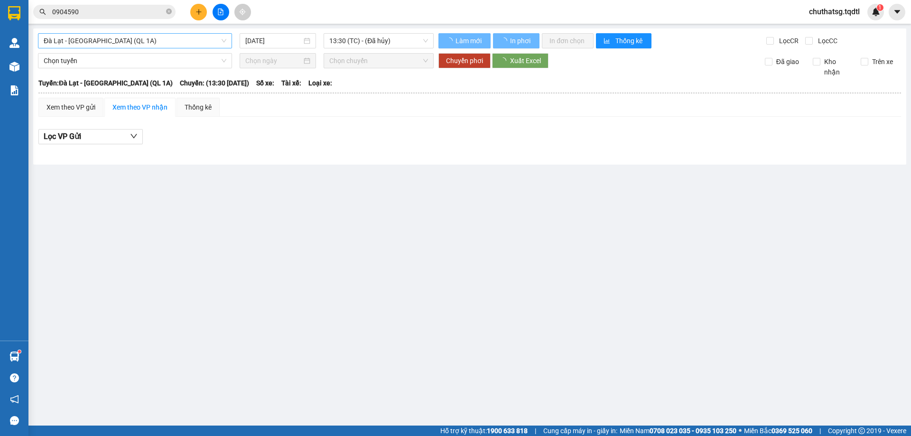
click at [164, 46] on span "Đà Lạt - [GEOGRAPHIC_DATA] (QL 1A)" at bounding box center [135, 41] width 183 height 14
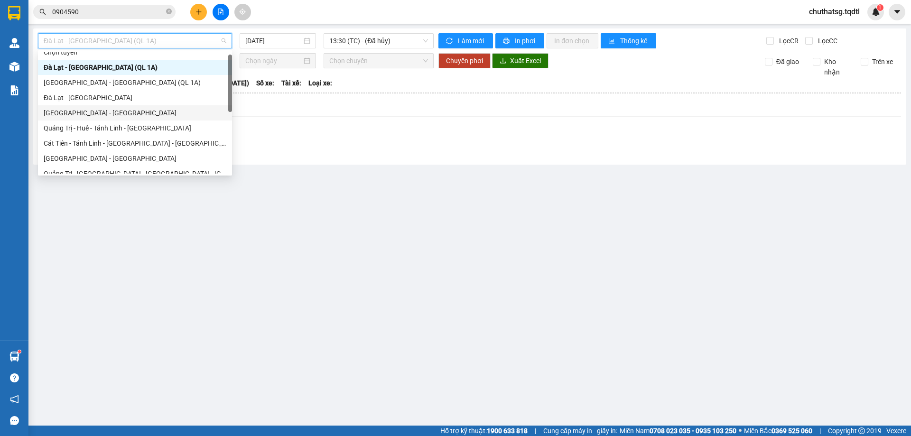
scroll to position [55, 0]
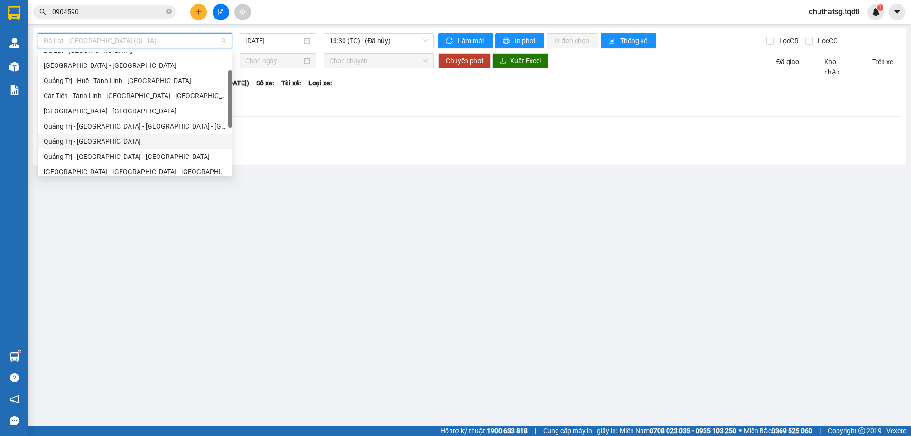
click at [81, 142] on div "Quảng Trị - [GEOGRAPHIC_DATA]" at bounding box center [135, 141] width 183 height 10
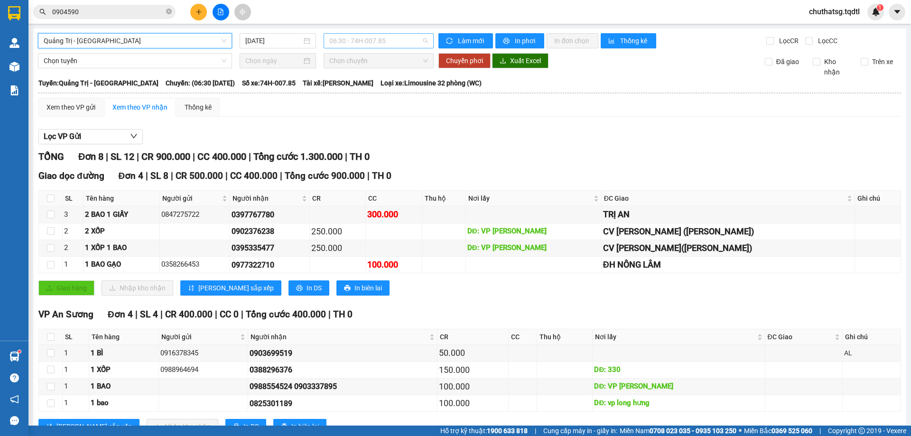
click at [348, 40] on span "06:30 - 74H-007.85" at bounding box center [378, 41] width 99 height 14
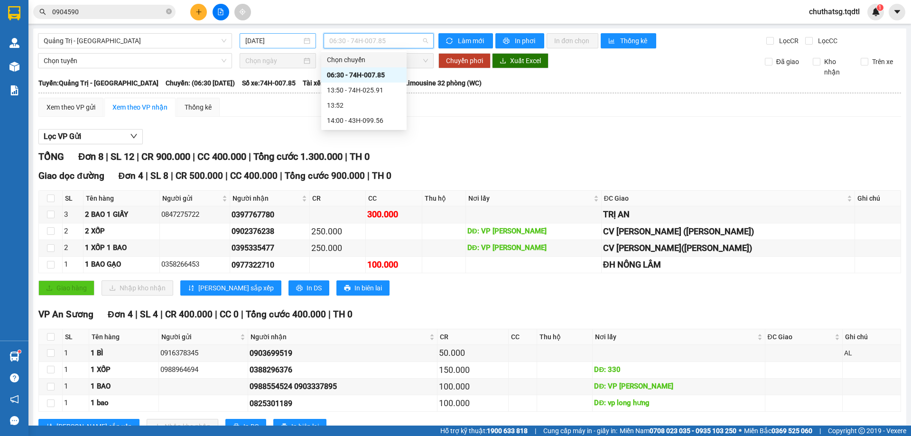
click at [276, 38] on input "[DATE]" at bounding box center [273, 41] width 56 height 10
click at [349, 39] on span "06:30 - 74H-007.85" at bounding box center [378, 41] width 99 height 14
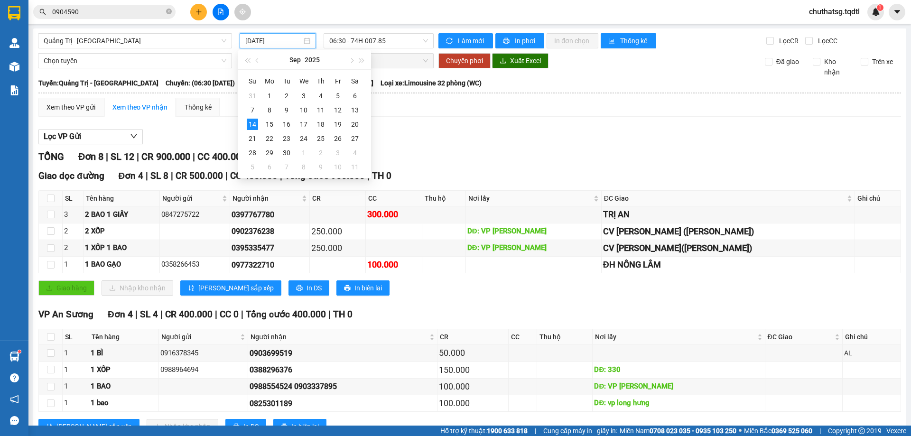
click at [297, 45] on input "[DATE]" at bounding box center [273, 41] width 56 height 10
click at [353, 106] on div "13" at bounding box center [354, 109] width 11 height 11
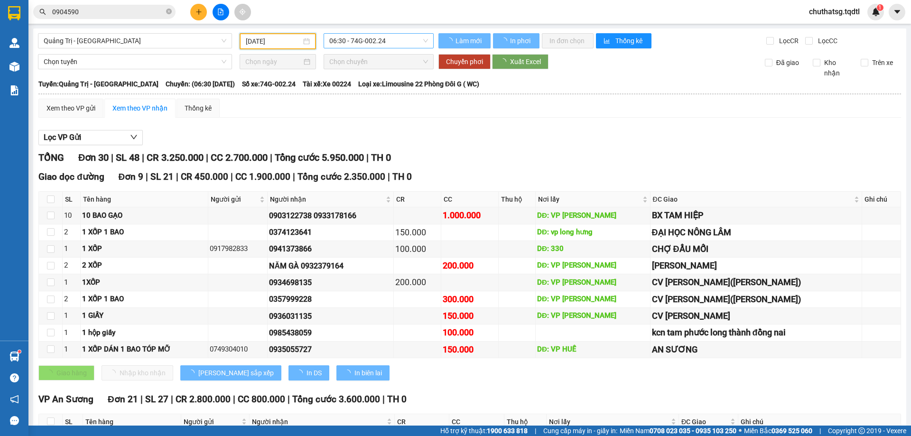
click at [370, 44] on span "06:30 - 74G-002.24" at bounding box center [378, 41] width 99 height 14
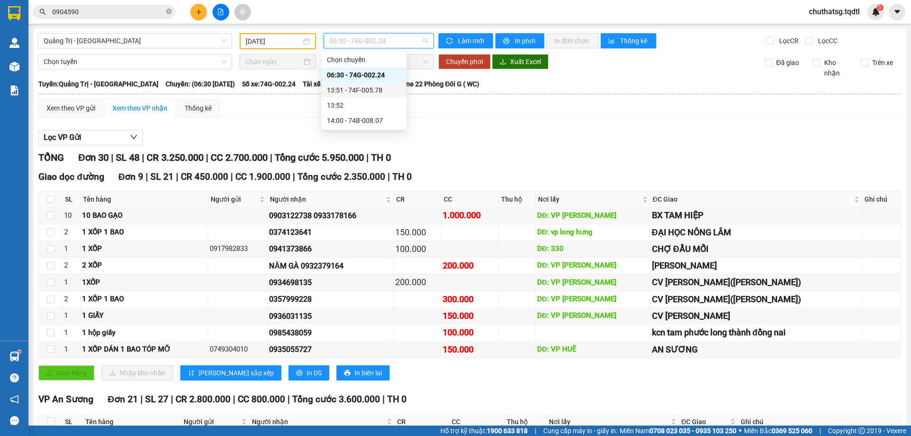
click at [374, 92] on div "13:51 - 74F-005.78" at bounding box center [364, 90] width 74 height 10
